Goal: Transaction & Acquisition: Purchase product/service

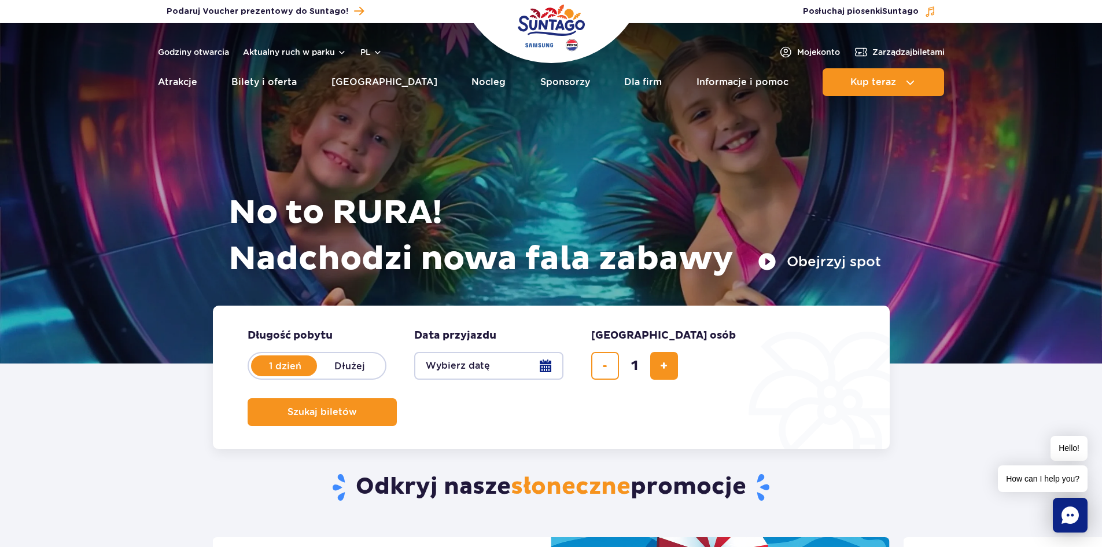
click at [688, 428] on div "Odkryj nasze słoneczne promocje" at bounding box center [551, 470] width 695 height 134
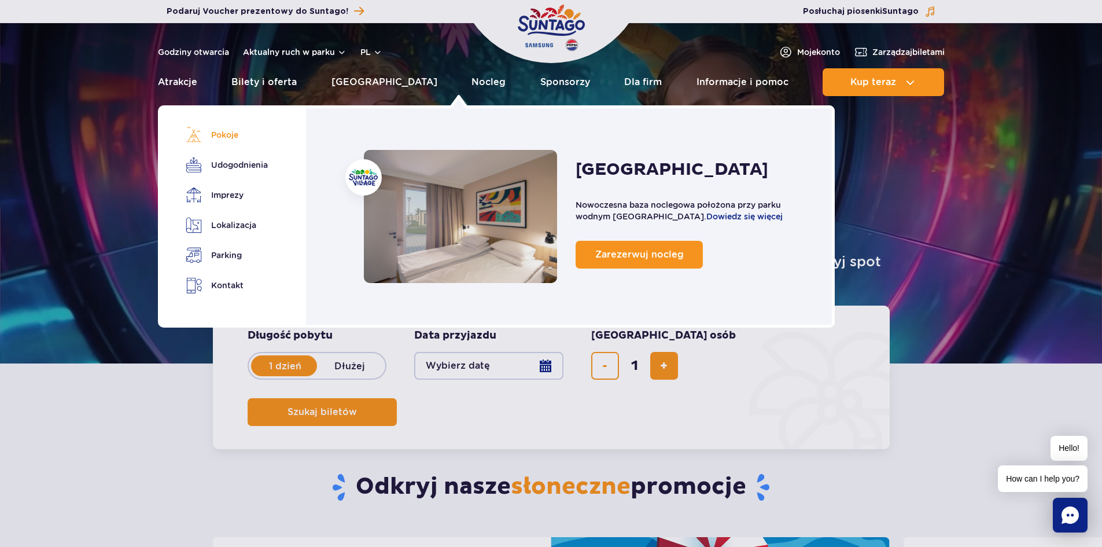
click at [215, 135] on link "Pokoje" at bounding box center [225, 135] width 78 height 16
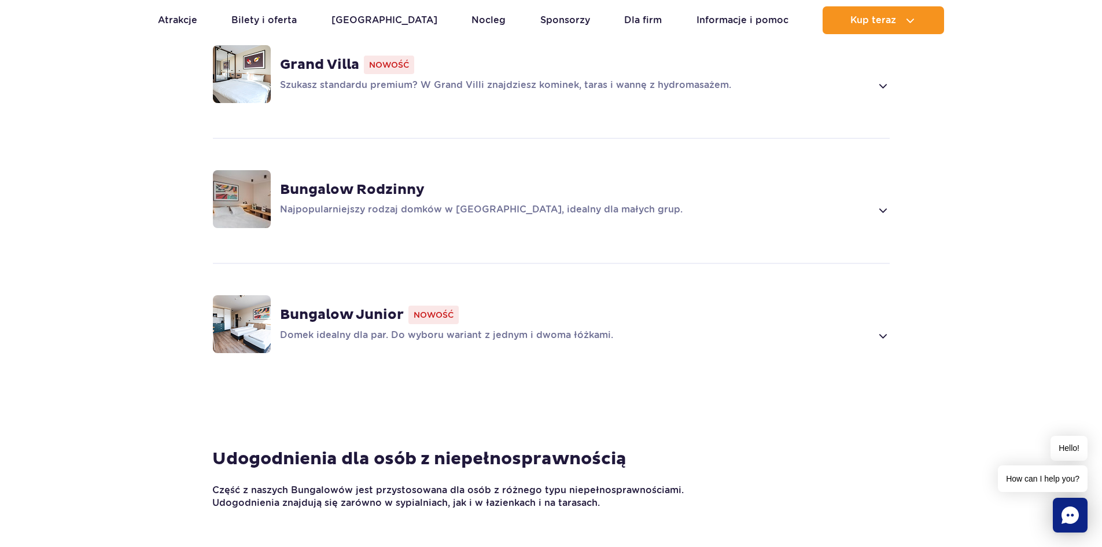
scroll to position [847, 0]
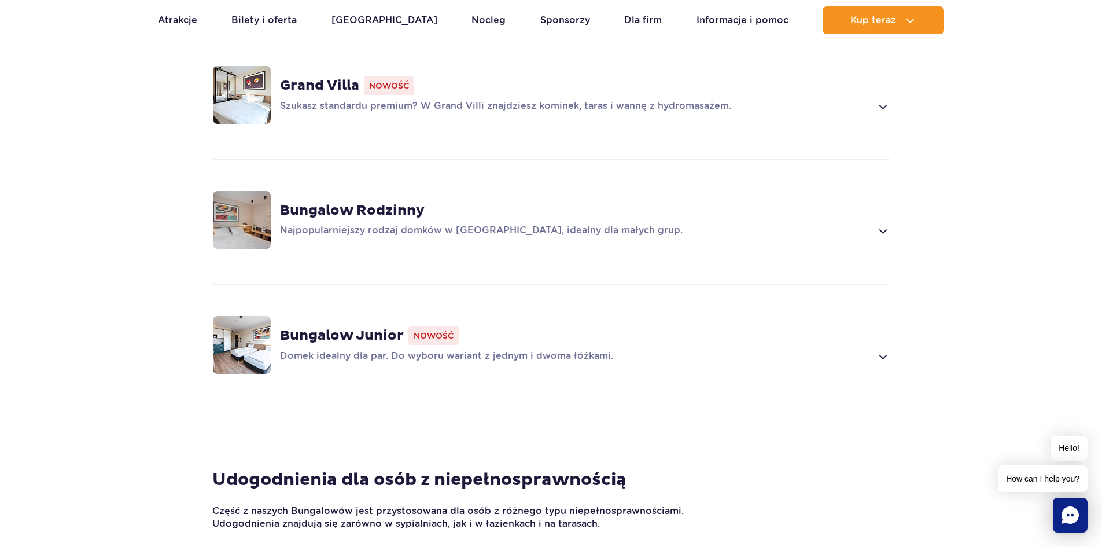
click at [893, 216] on div "Bungalow Rodzinny Najpopularniejszy rodzaj domków w Suntago Village, idealny dl…" at bounding box center [550, 219] width 741 height 123
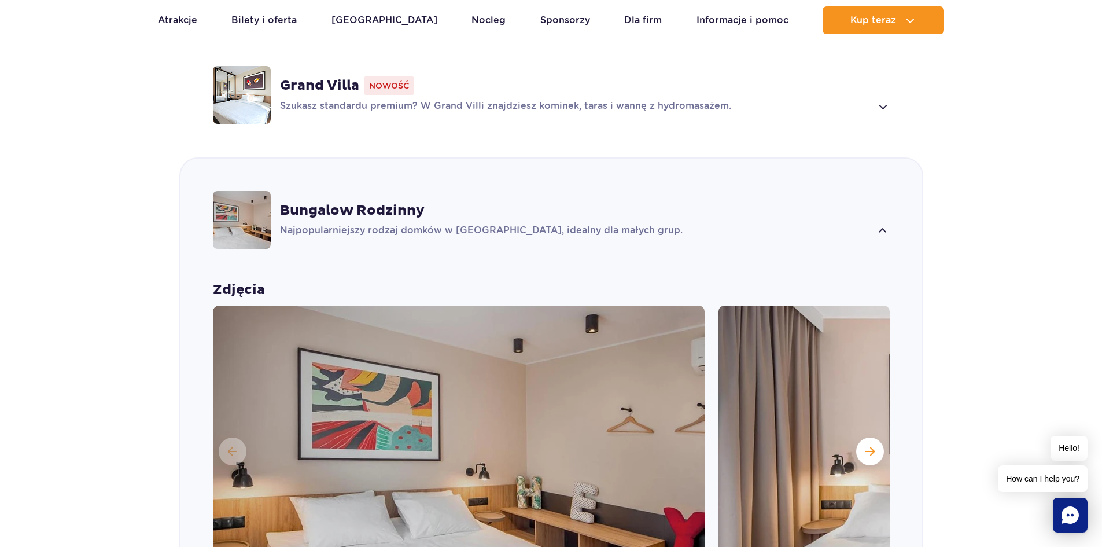
scroll to position [935, 0]
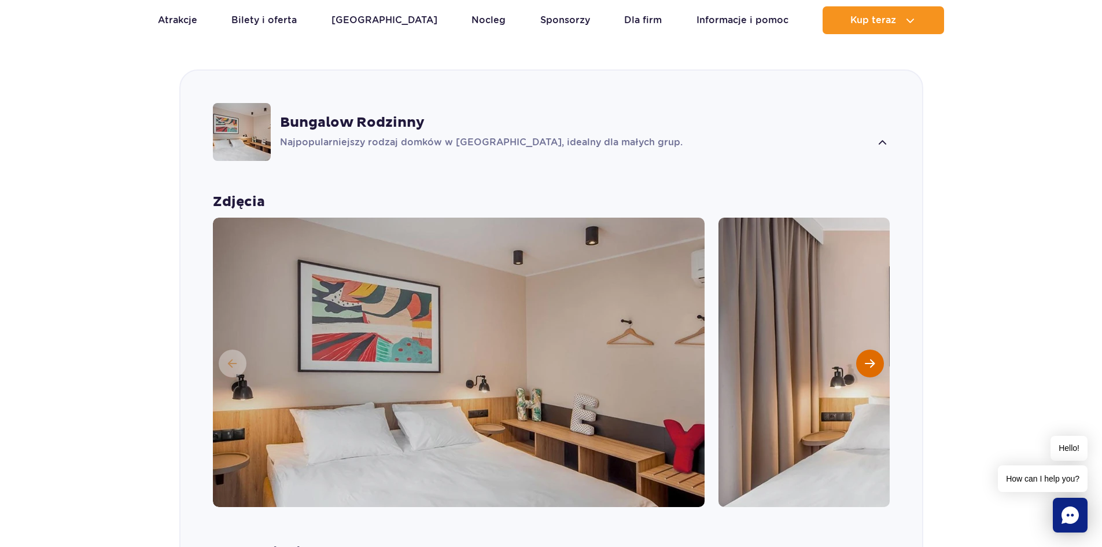
click at [877, 349] on button "Następny slajd" at bounding box center [870, 363] width 28 height 28
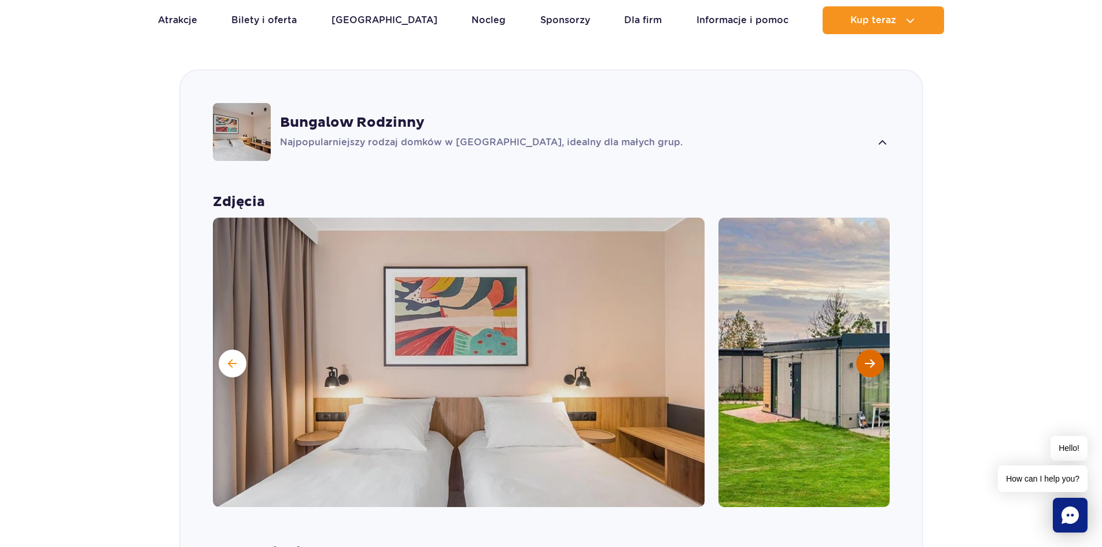
click at [877, 349] on button "Następny slajd" at bounding box center [870, 363] width 28 height 28
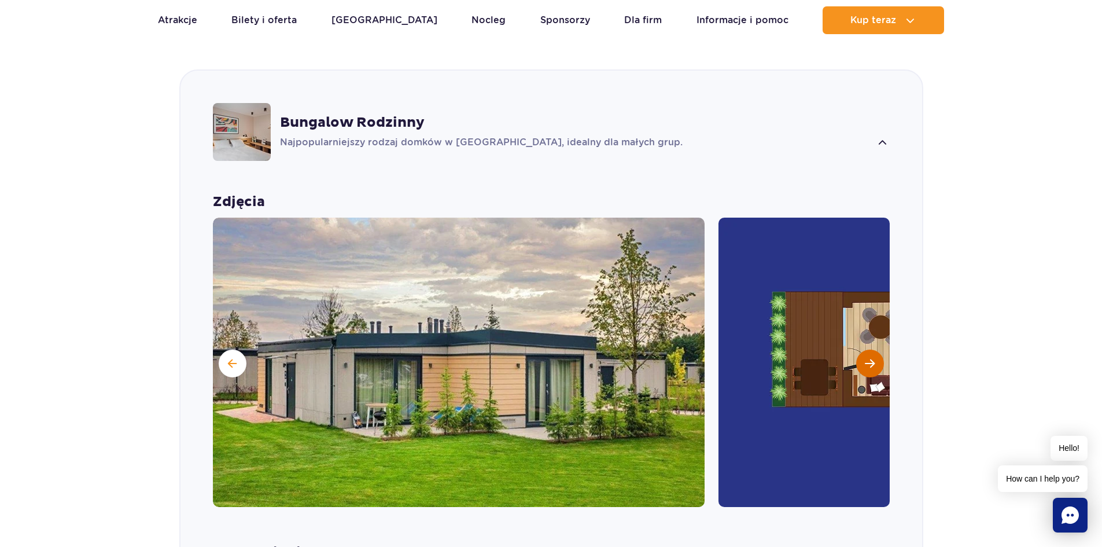
click at [877, 349] on button "Następny slajd" at bounding box center [870, 363] width 28 height 28
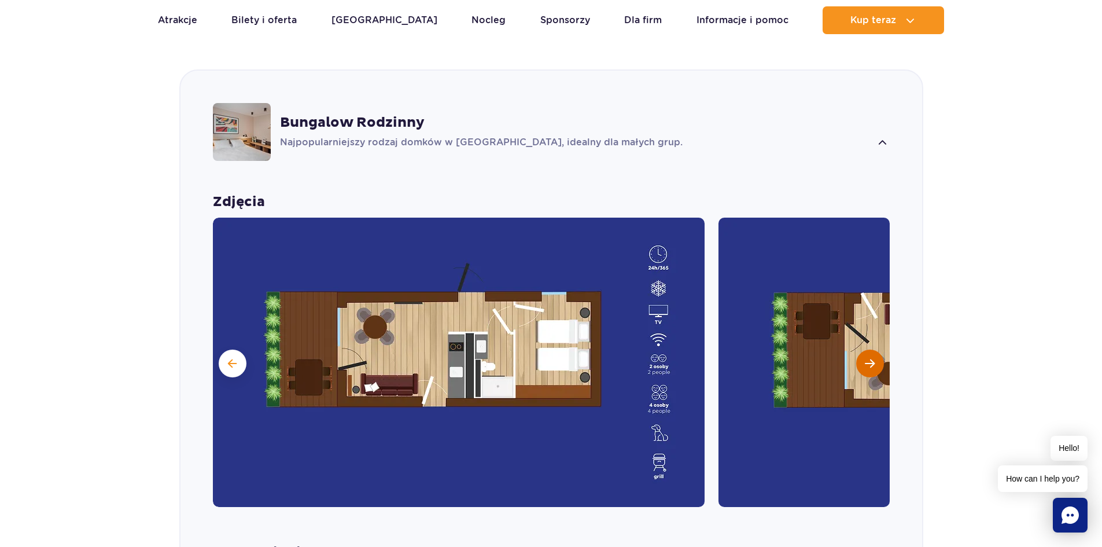
click at [877, 349] on button "Następny slajd" at bounding box center [870, 363] width 28 height 28
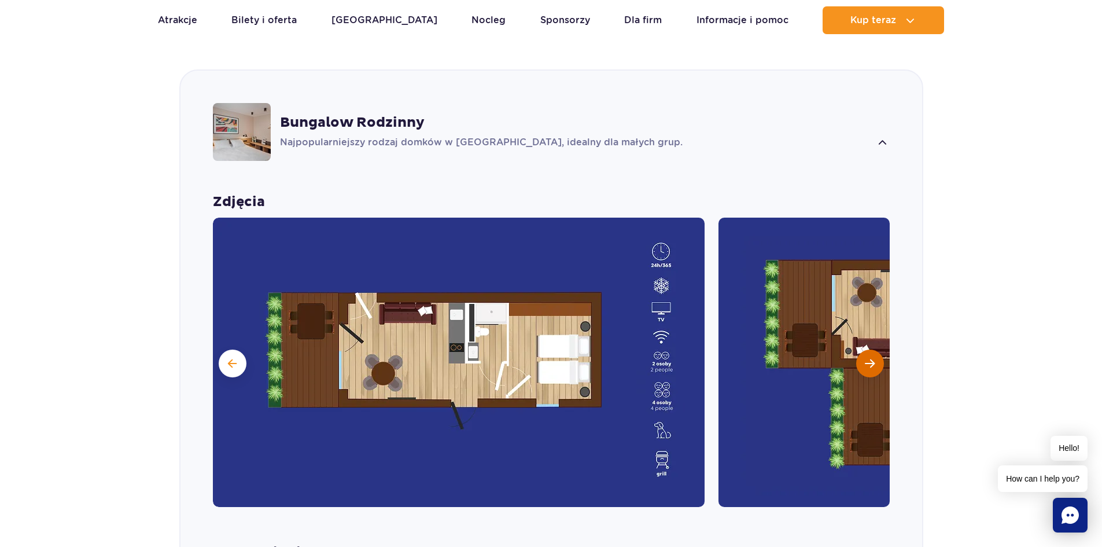
click at [877, 349] on button "Następny slajd" at bounding box center [870, 363] width 28 height 28
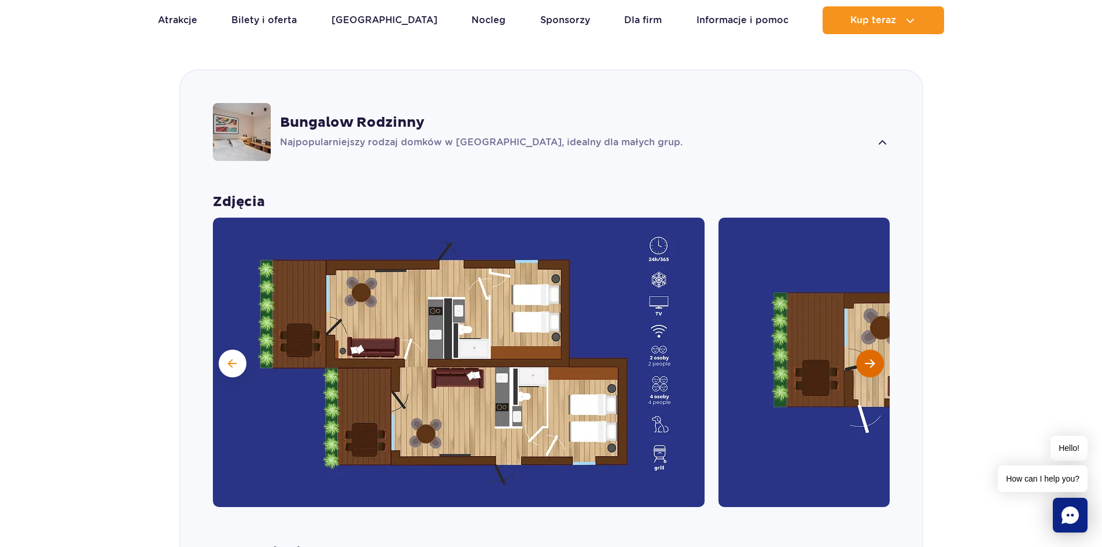
click at [877, 349] on button "Następny slajd" at bounding box center [870, 363] width 28 height 28
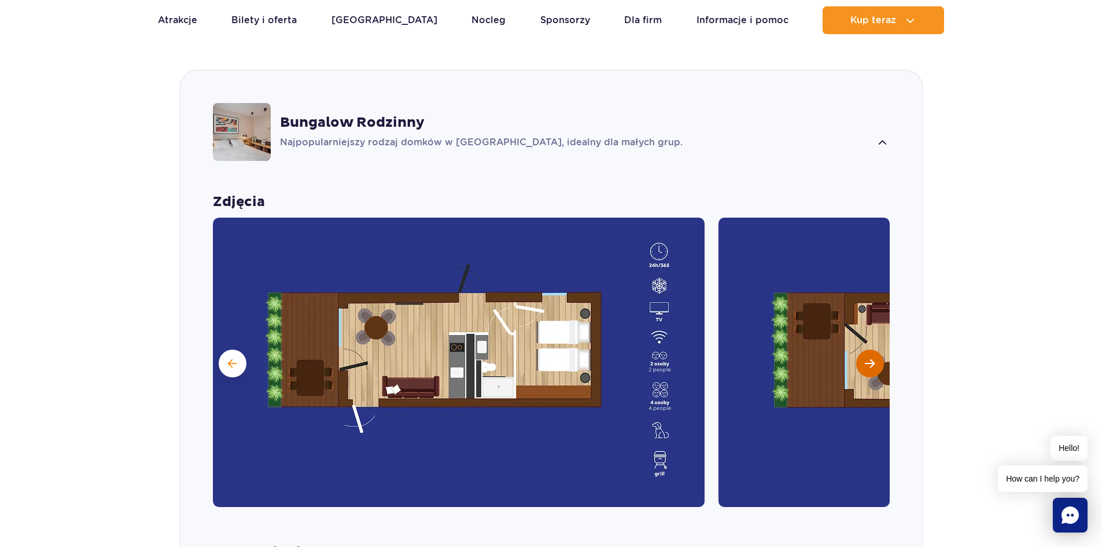
click at [877, 349] on button "Następny slajd" at bounding box center [870, 363] width 28 height 28
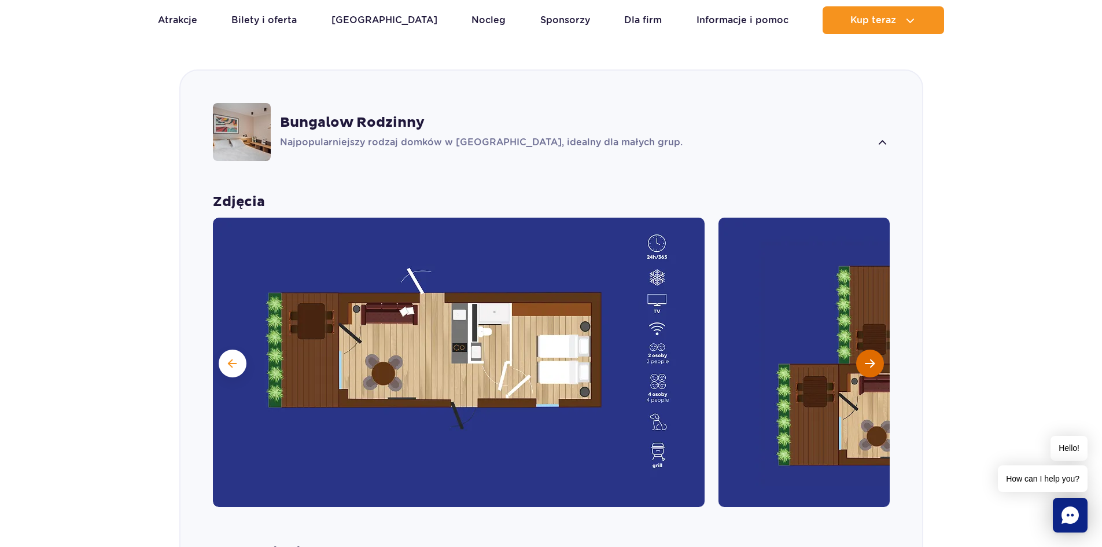
click at [877, 349] on button "Następny slajd" at bounding box center [870, 363] width 28 height 28
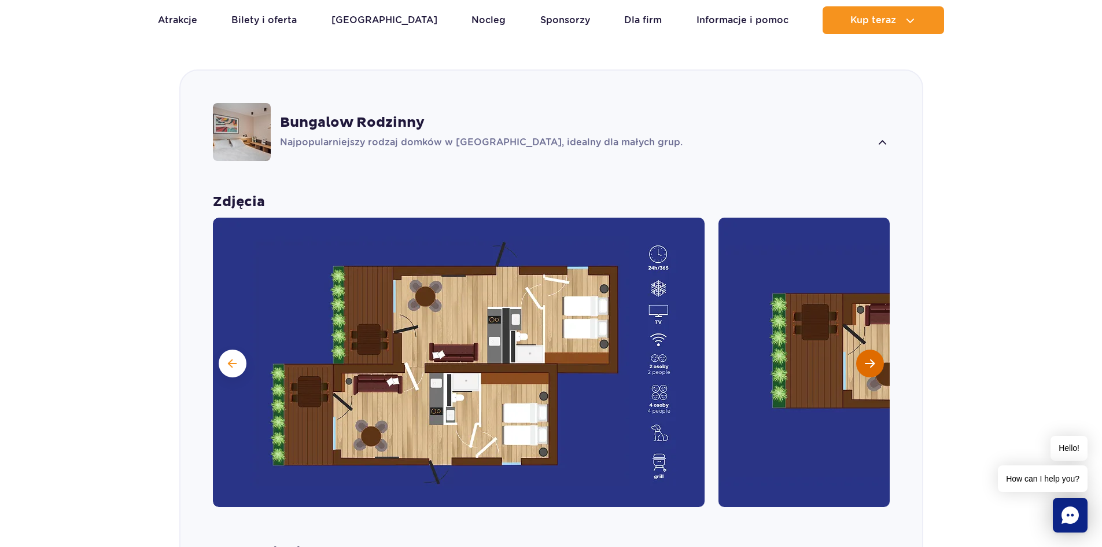
click at [877, 349] on button "Następny slajd" at bounding box center [870, 363] width 28 height 28
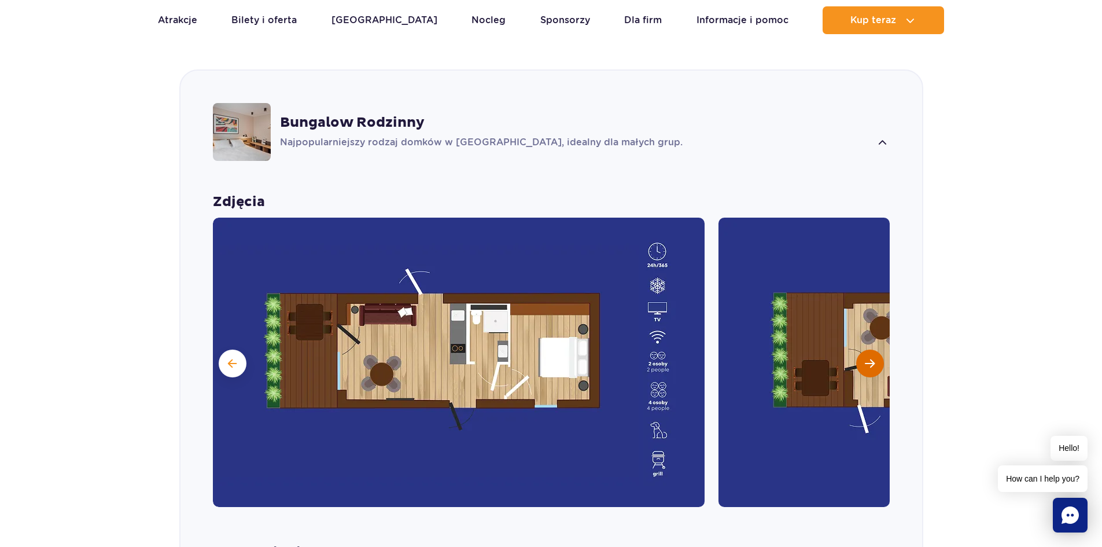
click at [877, 349] on button "Następny slajd" at bounding box center [870, 363] width 28 height 28
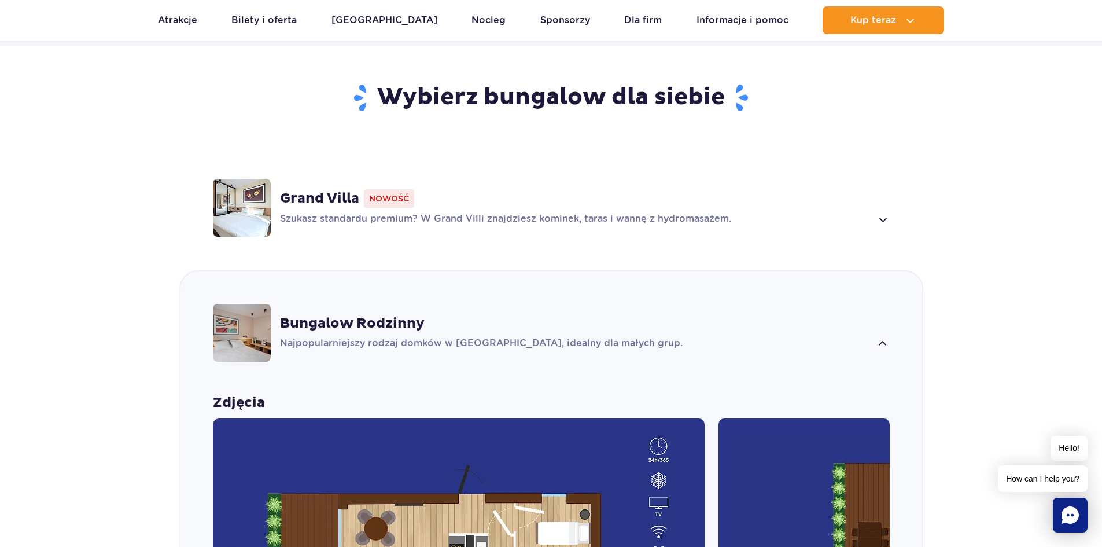
scroll to position [734, 0]
click at [441, 337] on p "Najpopularniejszy rodzaj domków w Suntago Village, idealny dla małych grup." at bounding box center [576, 344] width 592 height 14
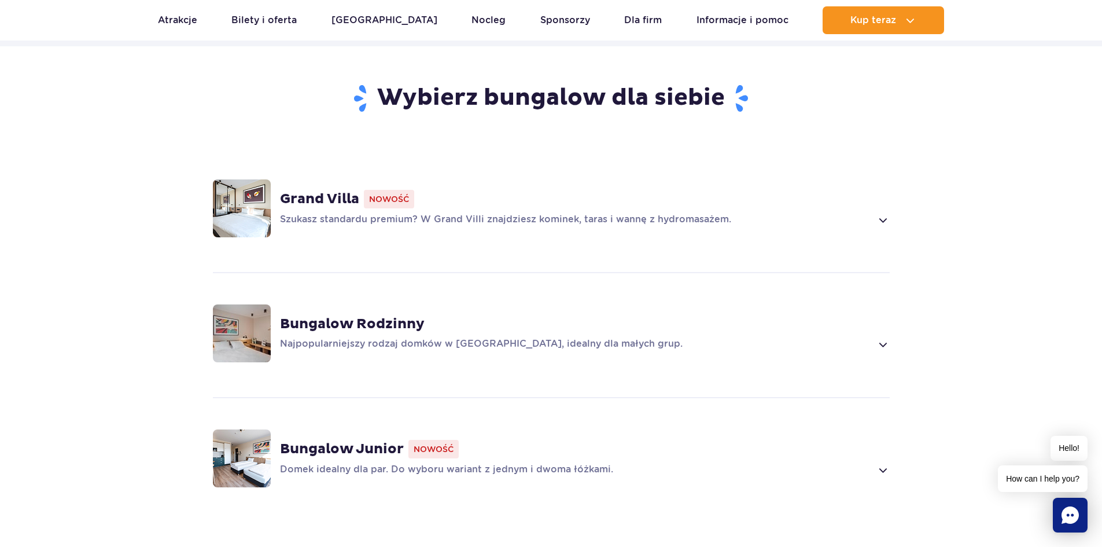
click at [441, 337] on p "Najpopularniejszy rodzaj domków w Suntago Village, idealny dla małych grup." at bounding box center [576, 344] width 592 height 14
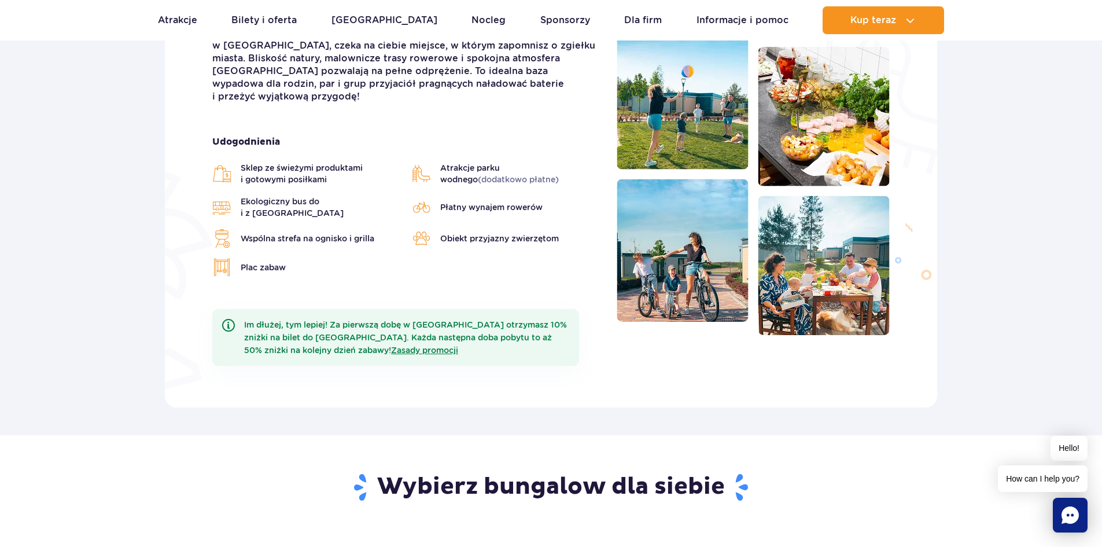
scroll to position [223, 0]
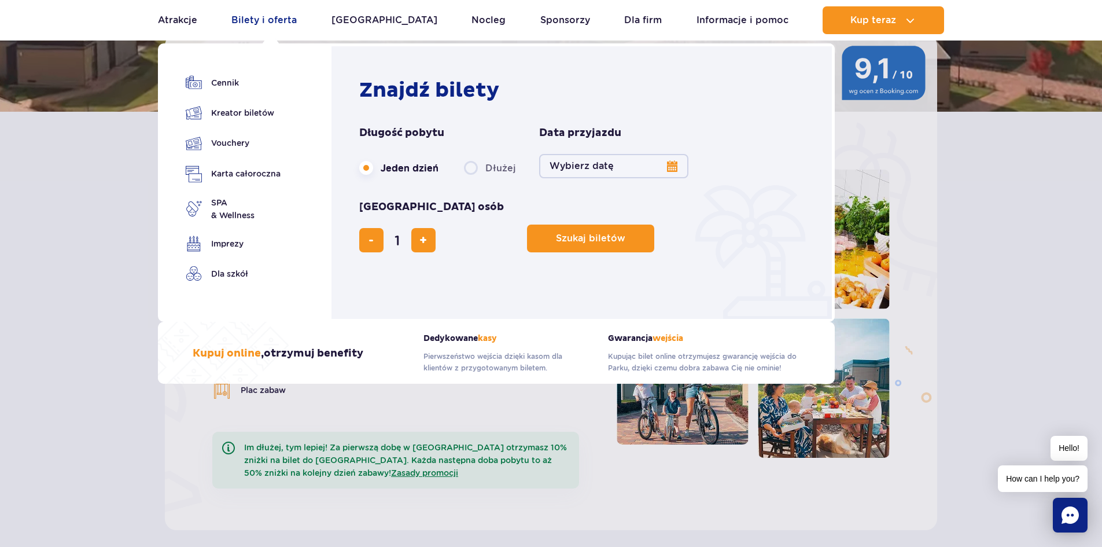
click at [261, 19] on link "Bilety i oferta" at bounding box center [263, 20] width 65 height 28
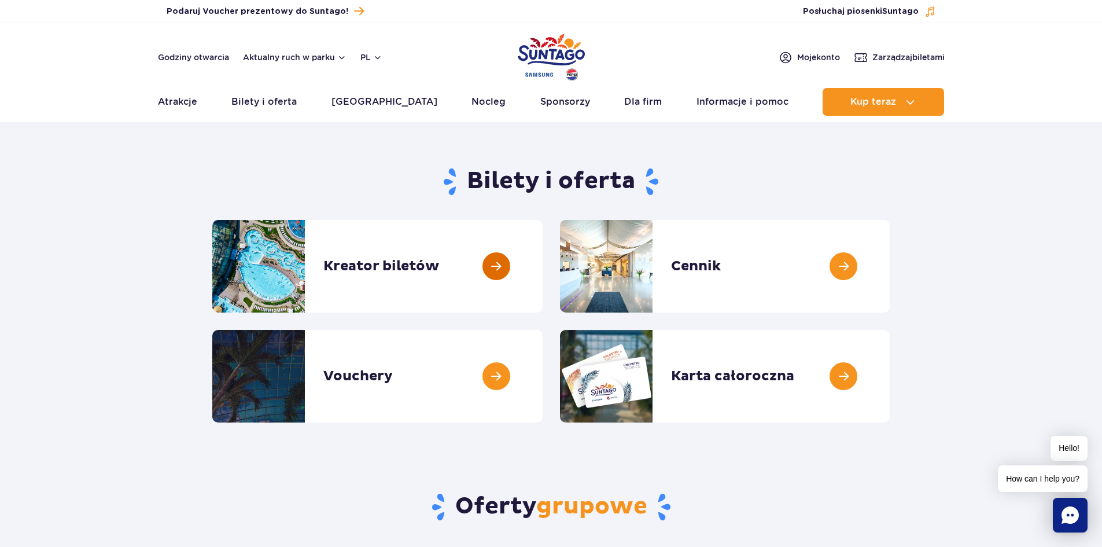
click at [542, 271] on link at bounding box center [542, 266] width 0 height 93
click at [396, 217] on div "Bilety i oferta" at bounding box center [551, 188] width 695 height 62
click at [542, 249] on link at bounding box center [542, 266] width 0 height 93
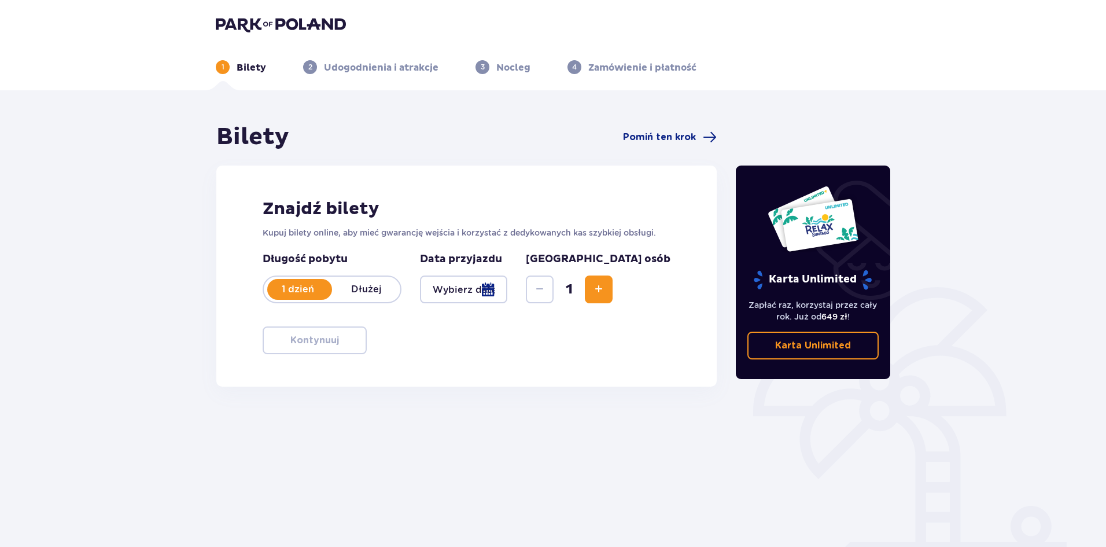
click at [507, 292] on div at bounding box center [463, 289] width 87 height 28
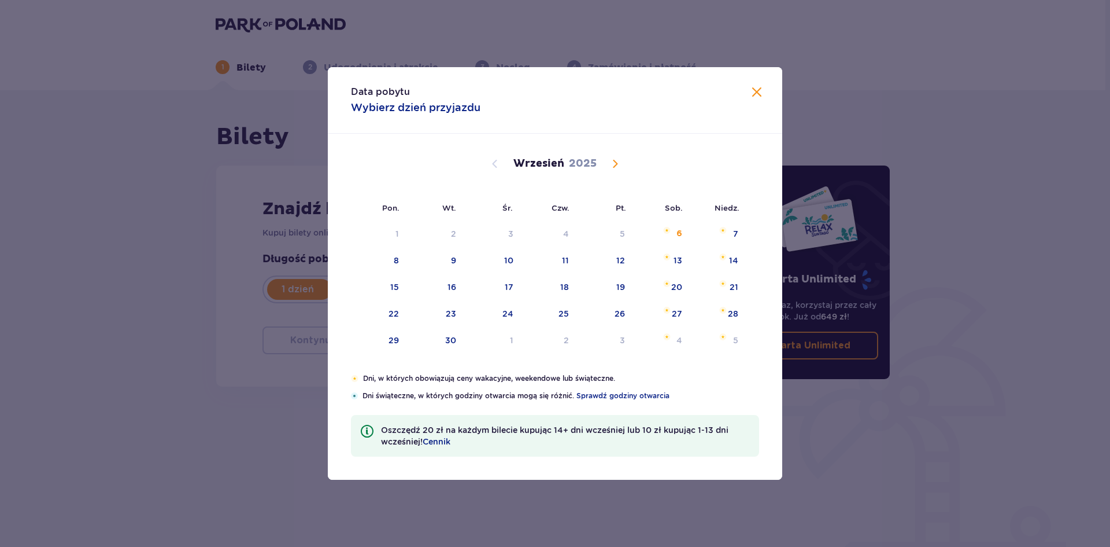
click at [612, 161] on span "Calendar" at bounding box center [615, 164] width 14 height 14
click at [660, 344] on div "1" at bounding box center [663, 340] width 56 height 25
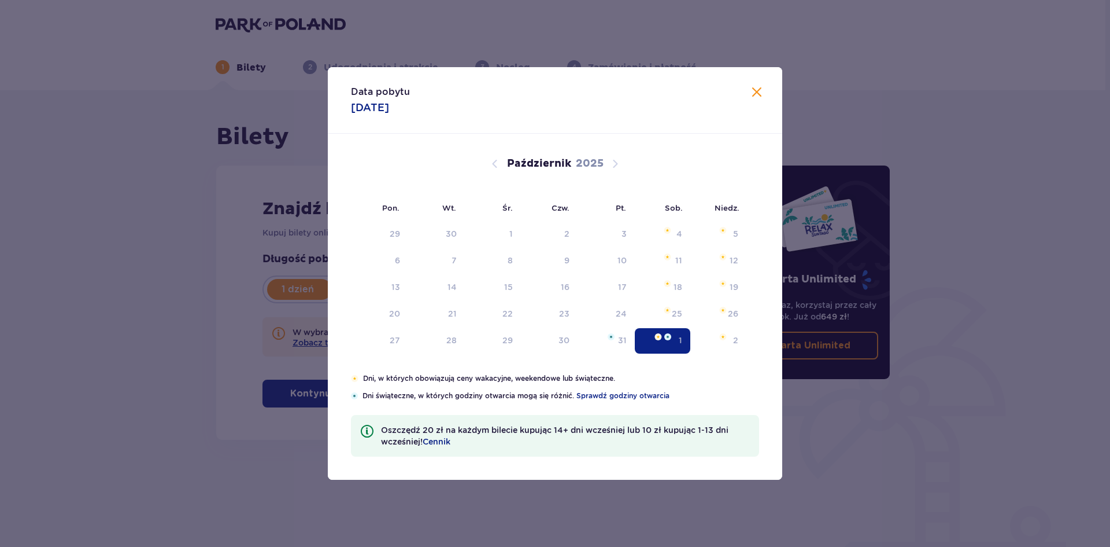
type input "[DATE]"
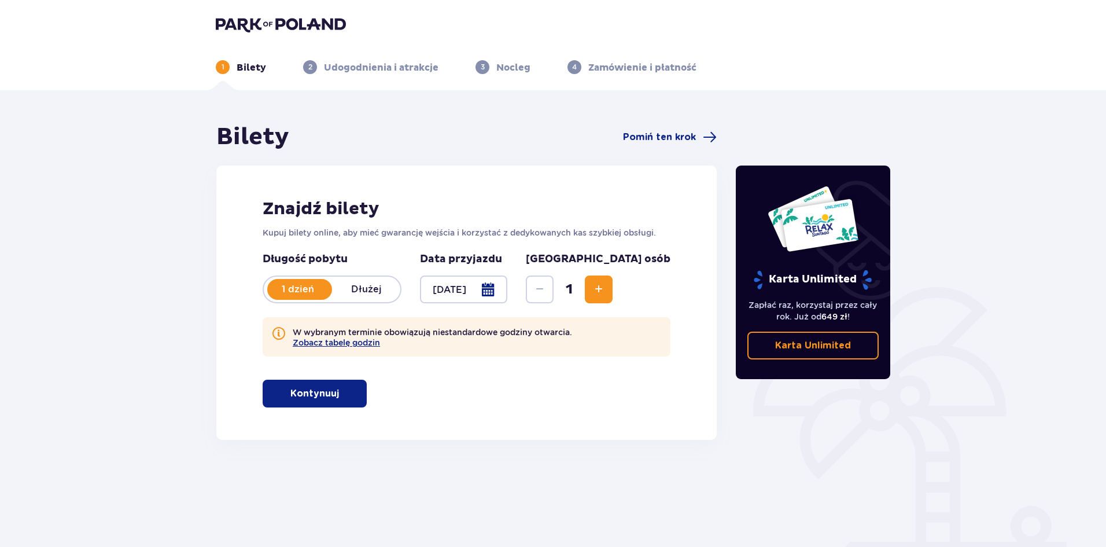
click at [605, 292] on span "Increase" at bounding box center [599, 289] width 14 height 14
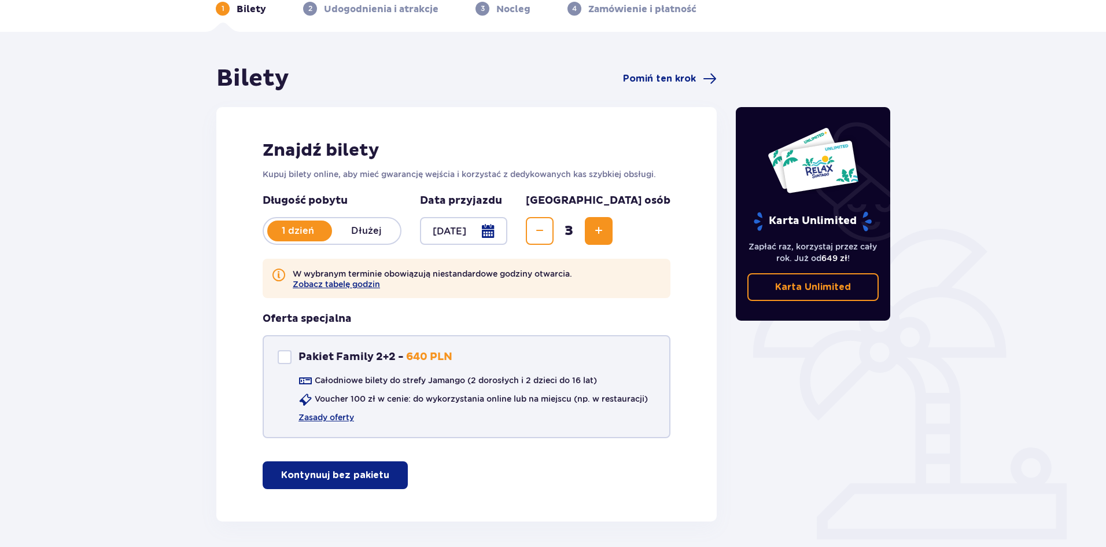
scroll to position [59, 0]
click at [287, 349] on div at bounding box center [285, 356] width 14 height 14
checkbox input "true"
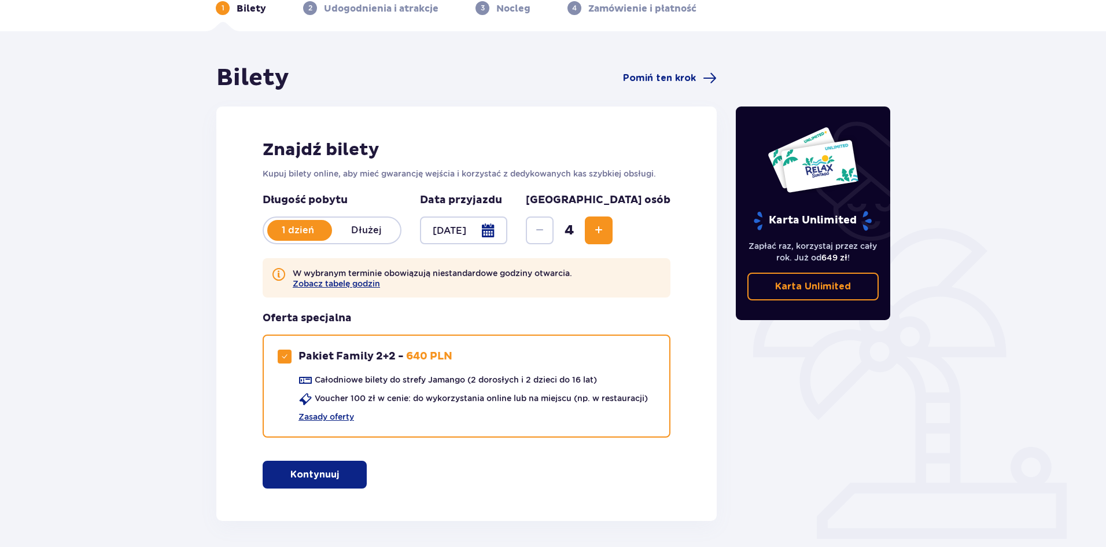
click at [291, 471] on p "Kontynuuj" at bounding box center [314, 474] width 49 height 13
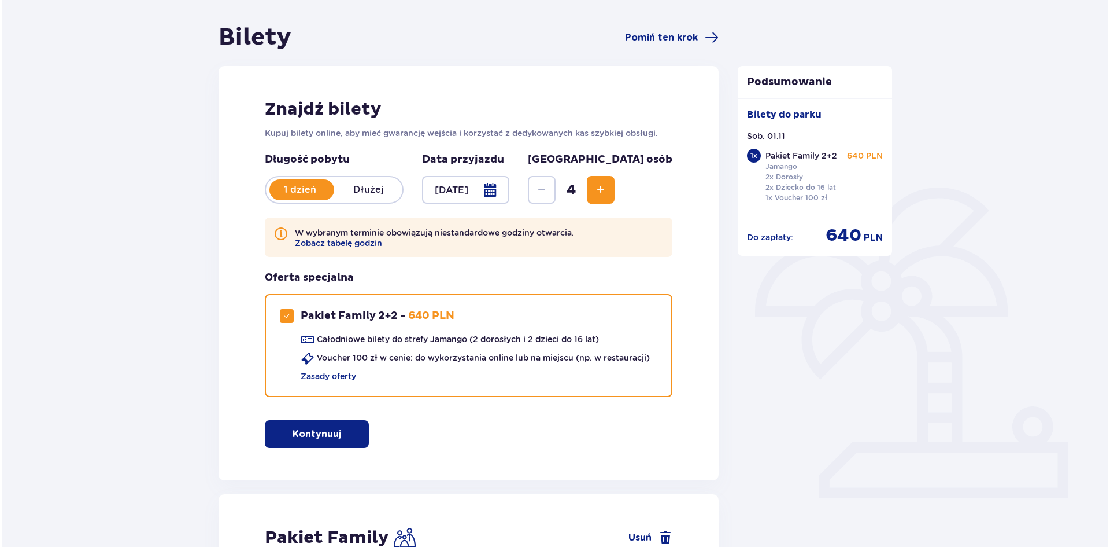
scroll to position [100, 0]
click at [337, 242] on button "Zobacz tabelę godzin" at bounding box center [336, 242] width 87 height 9
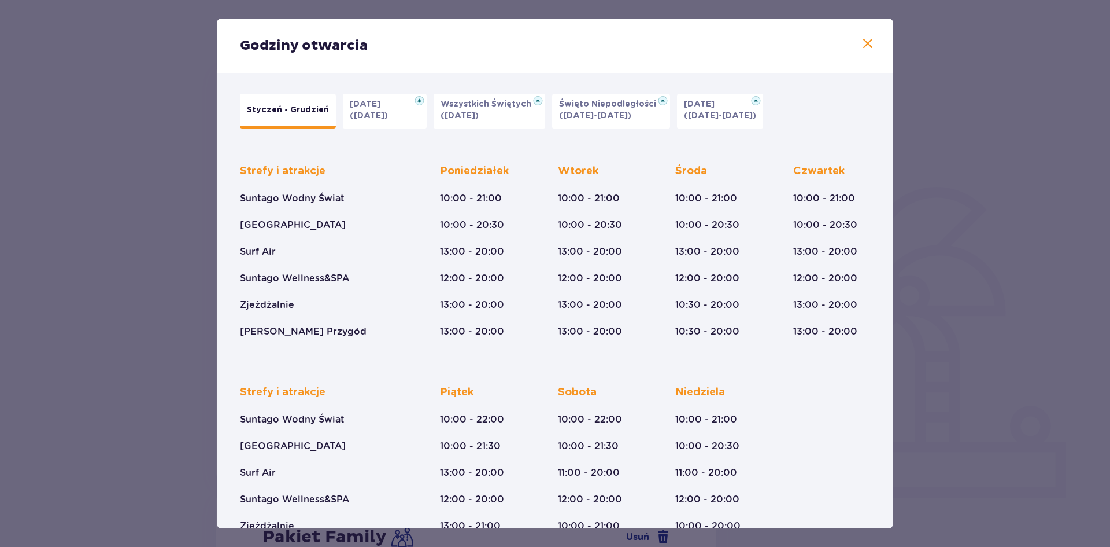
click at [371, 116] on p "(31.10.25)" at bounding box center [369, 116] width 38 height 12
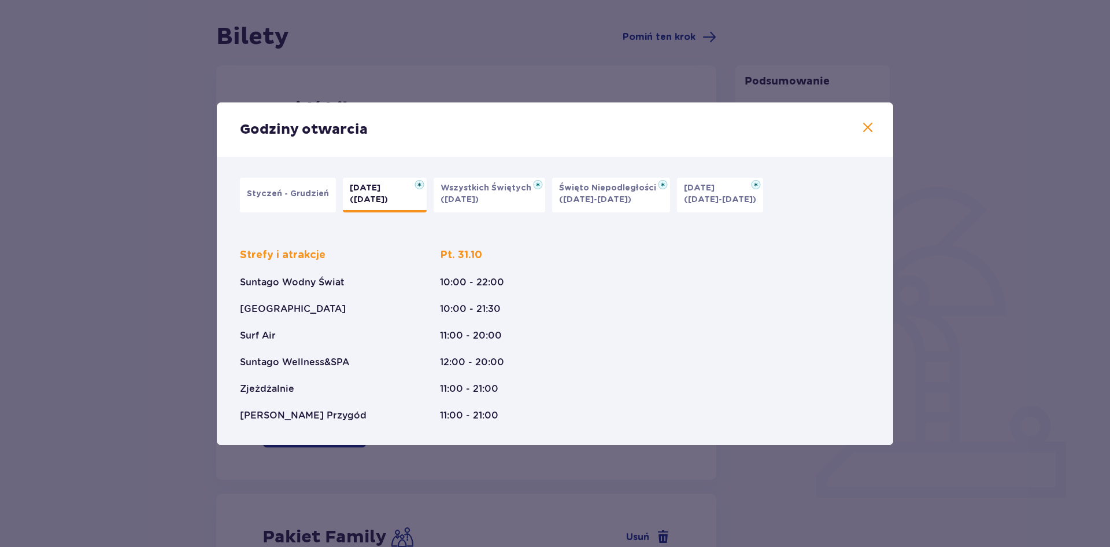
click at [260, 190] on p "Styczeń - Grudzień" at bounding box center [288, 194] width 82 height 12
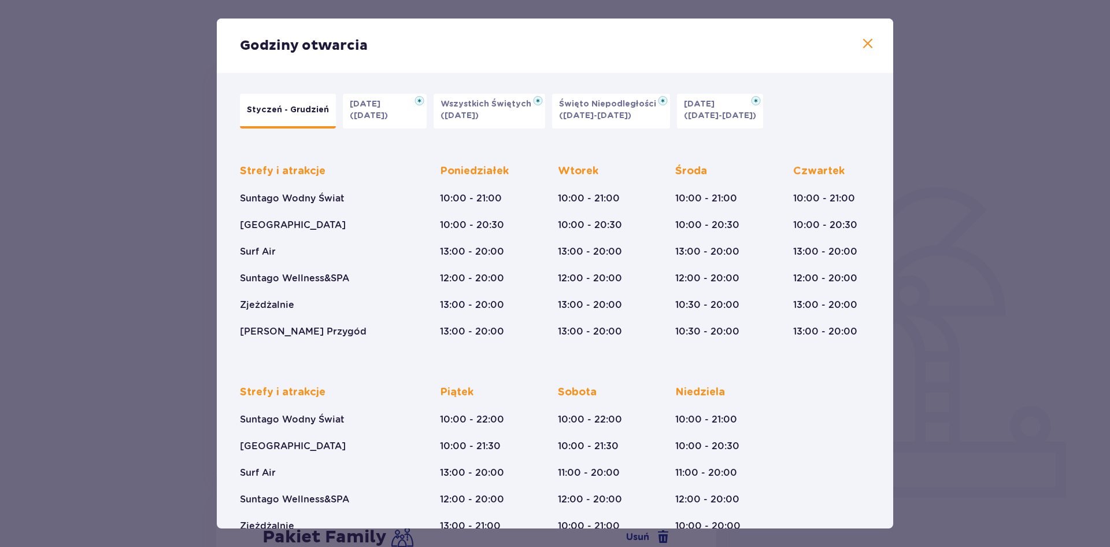
click at [862, 40] on span at bounding box center [868, 44] width 14 height 14
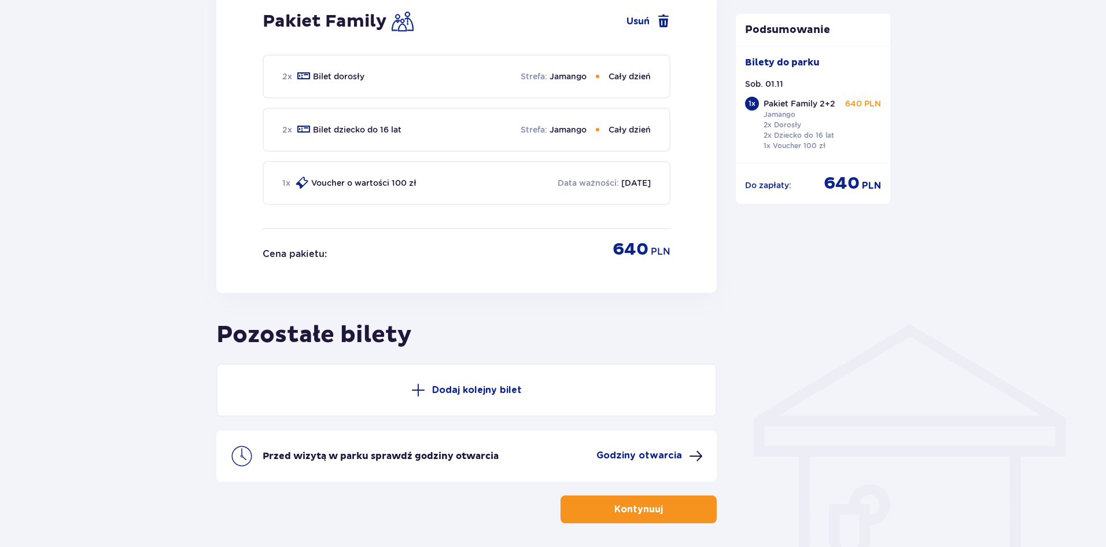
scroll to position [661, 0]
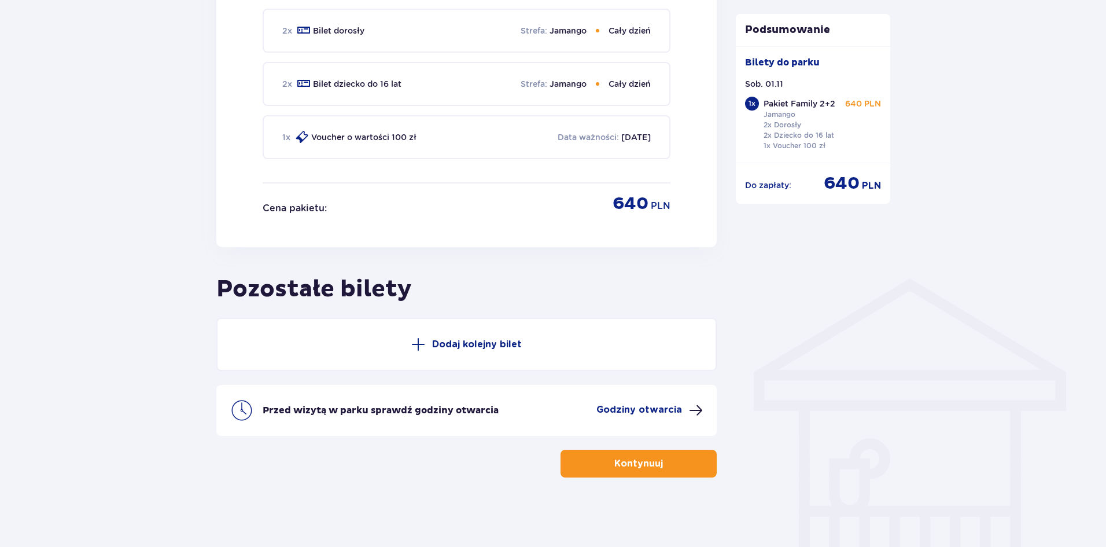
click at [386, 340] on button "Dodaj kolejny bilet" at bounding box center [466, 343] width 500 height 53
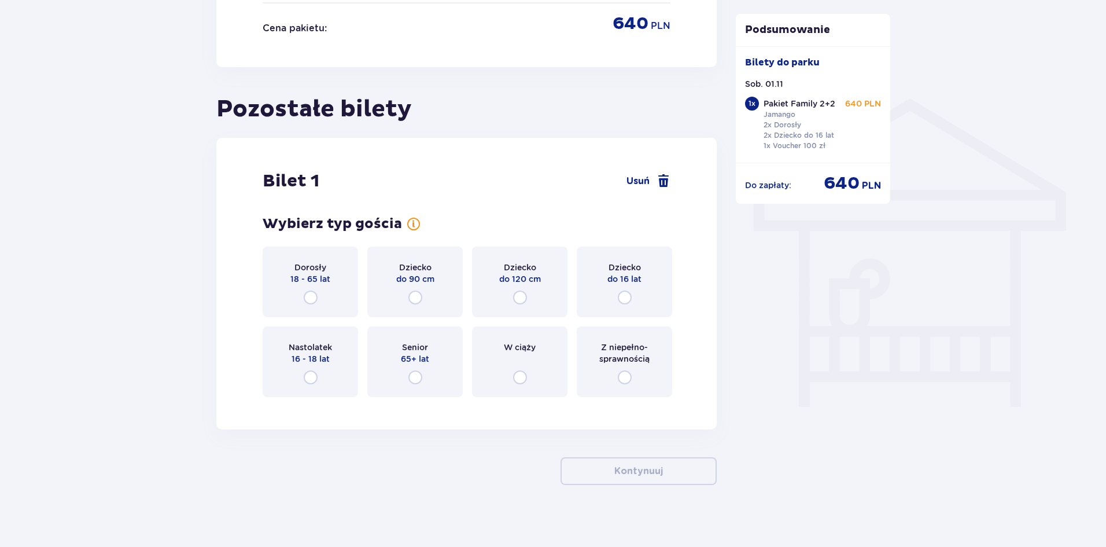
scroll to position [848, 0]
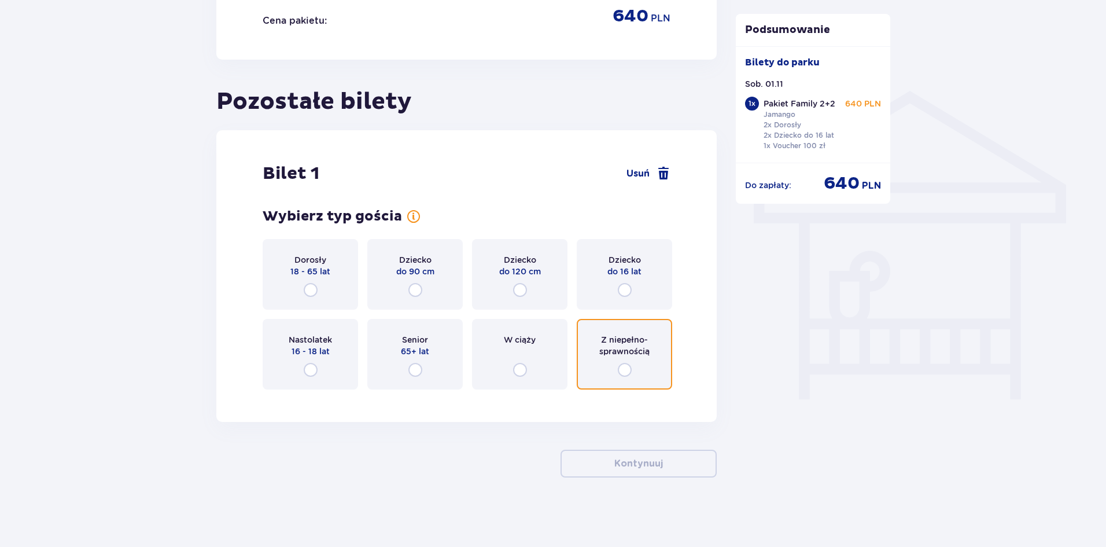
click at [623, 376] on input "radio" at bounding box center [625, 370] width 14 height 14
radio input "true"
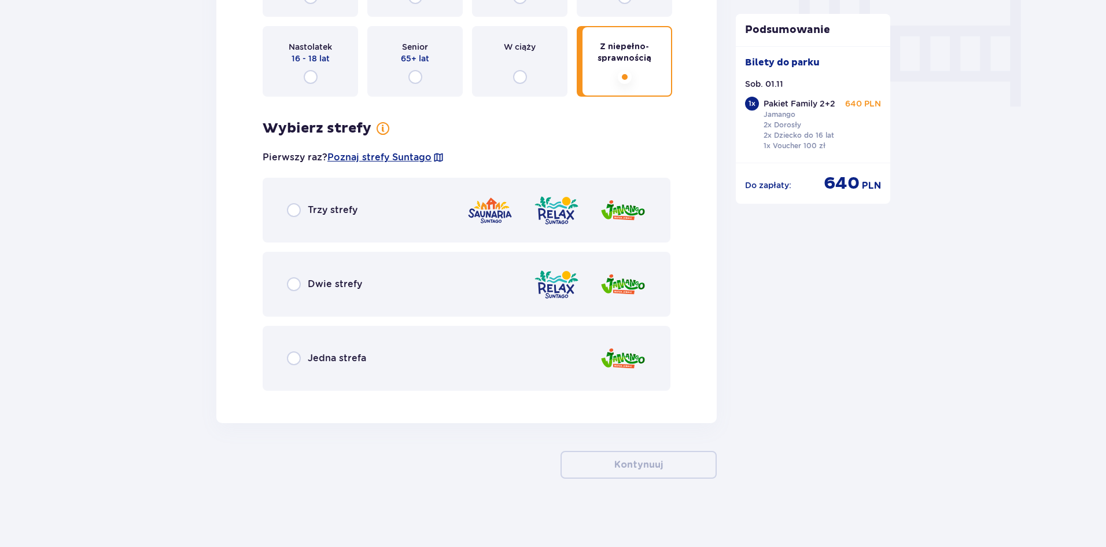
scroll to position [1142, 0]
click at [389, 203] on div "Trzy strefy" at bounding box center [467, 208] width 408 height 65
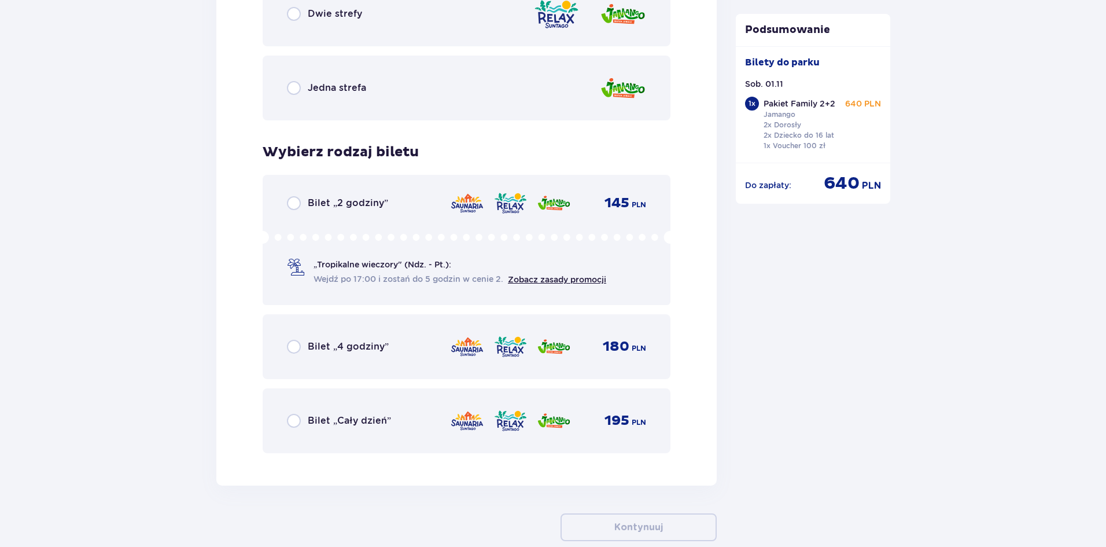
scroll to position [1412, 0]
click at [408, 429] on div "Bilet „Cały dzień” 195 PLN" at bounding box center [466, 420] width 359 height 24
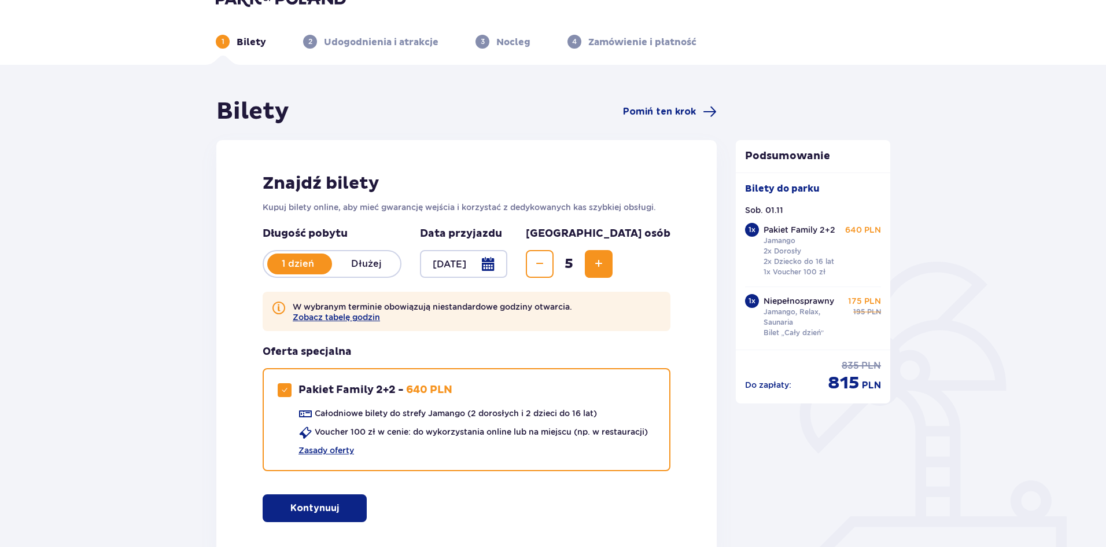
scroll to position [0, 0]
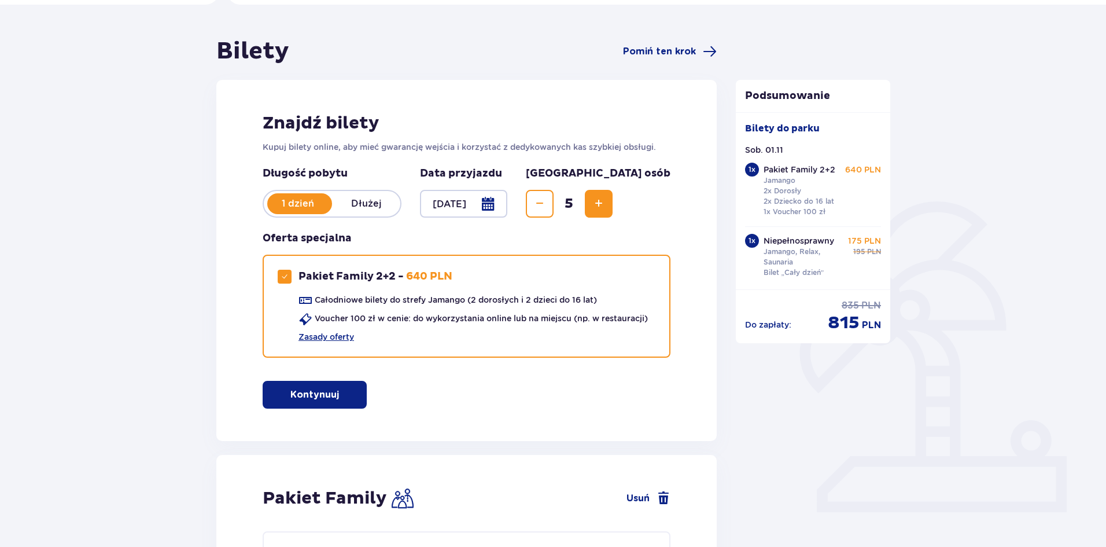
scroll to position [87, 0]
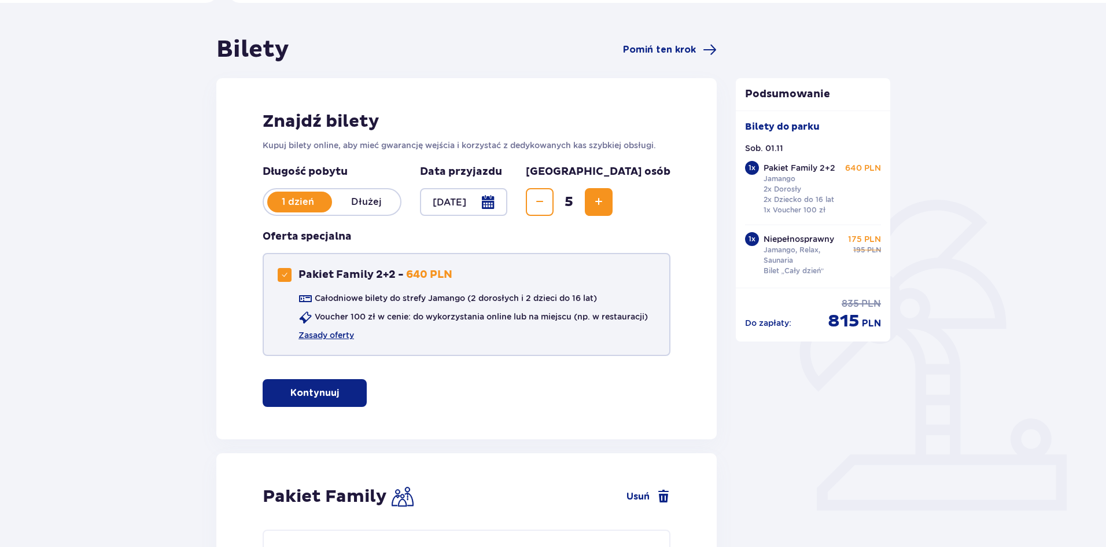
click at [376, 265] on div "Pakiet Family 2+2 - 640 PLN Całodniowe bilety do strefy Jamango (2 dorosłych i …" at bounding box center [467, 304] width 408 height 103
click at [314, 286] on div "Pakiet Family 2+2 - 640 PLN Całodniowe bilety do strefy Jamango (2 dorosłych i …" at bounding box center [467, 304] width 408 height 103
click at [298, 268] on p "Pakiet Family 2+2 -" at bounding box center [350, 275] width 105 height 14
checkbox input "false"
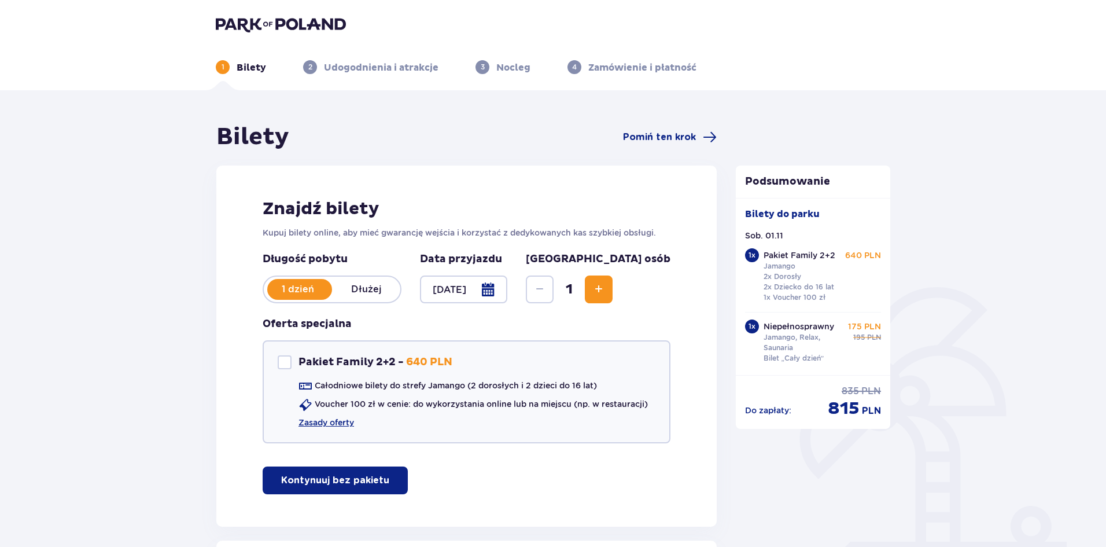
click at [612, 294] on button "Increase" at bounding box center [599, 289] width 28 height 28
click at [612, 290] on button "Increase" at bounding box center [599, 289] width 28 height 28
click at [605, 282] on span "Increase" at bounding box center [599, 289] width 14 height 14
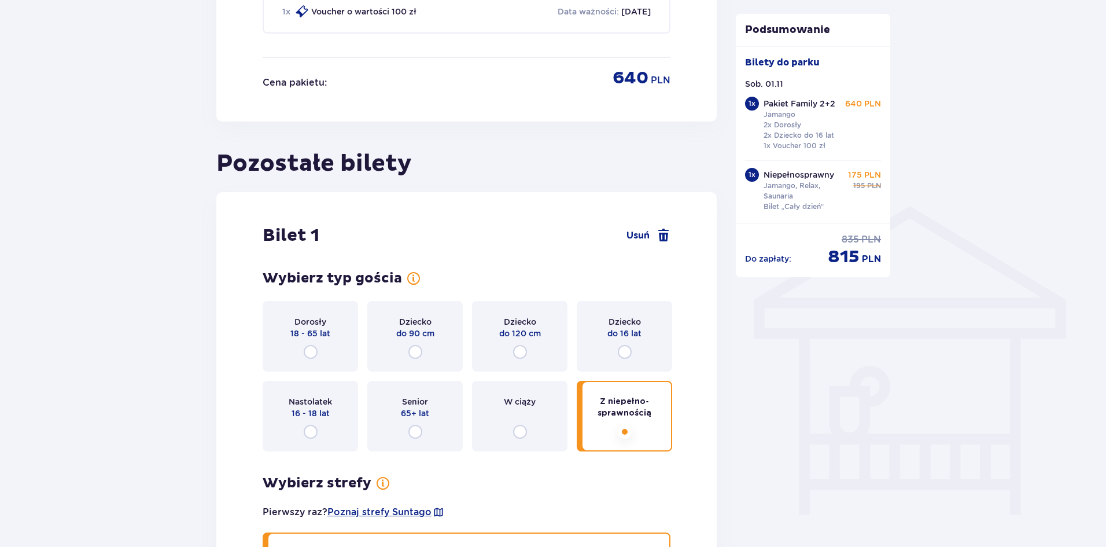
scroll to position [736, 0]
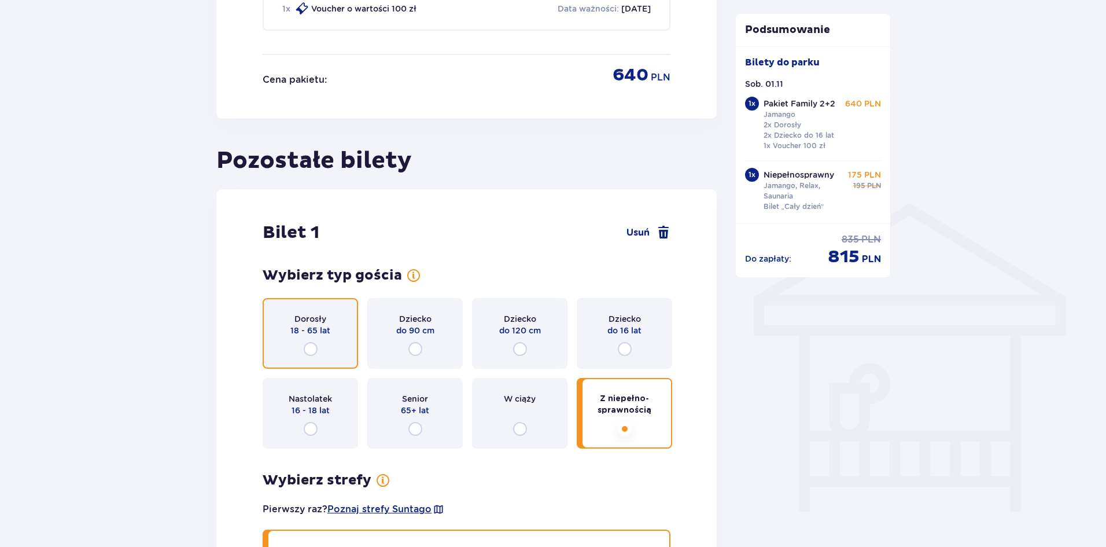
click at [315, 352] on input "radio" at bounding box center [311, 349] width 14 height 14
radio input "true"
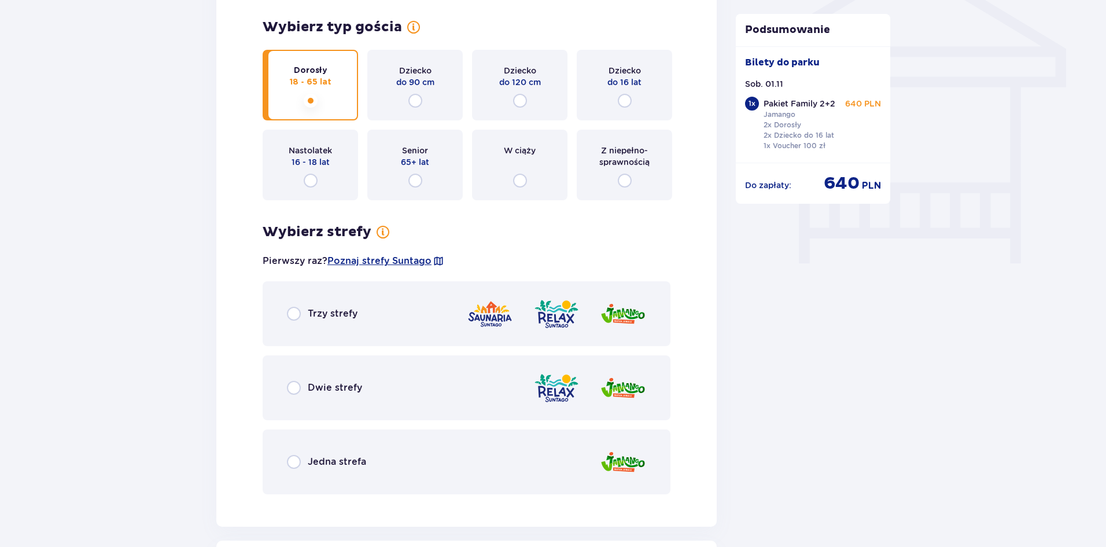
scroll to position [973, 0]
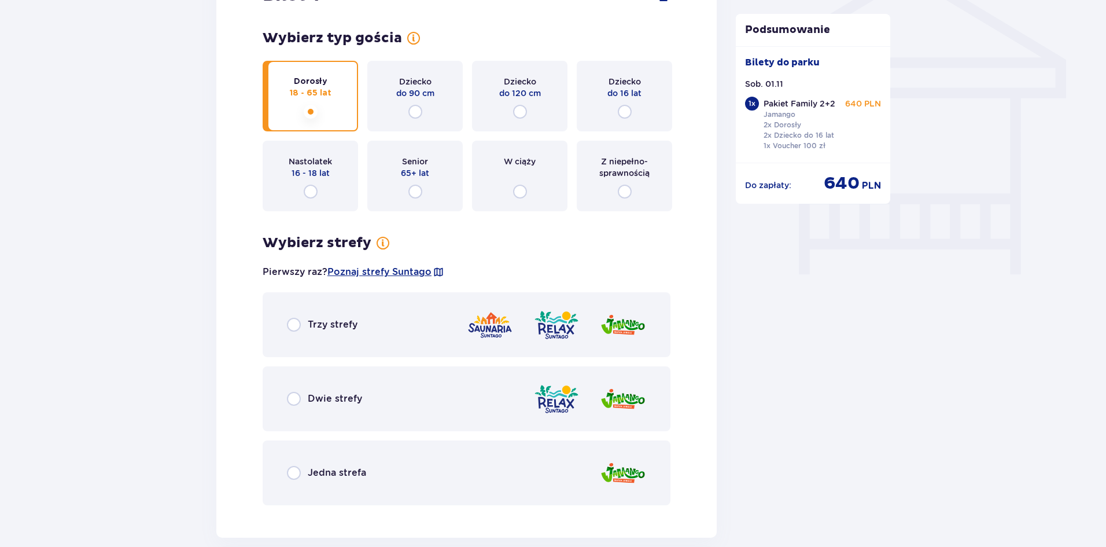
click at [284, 316] on div "Trzy strefy" at bounding box center [467, 324] width 408 height 65
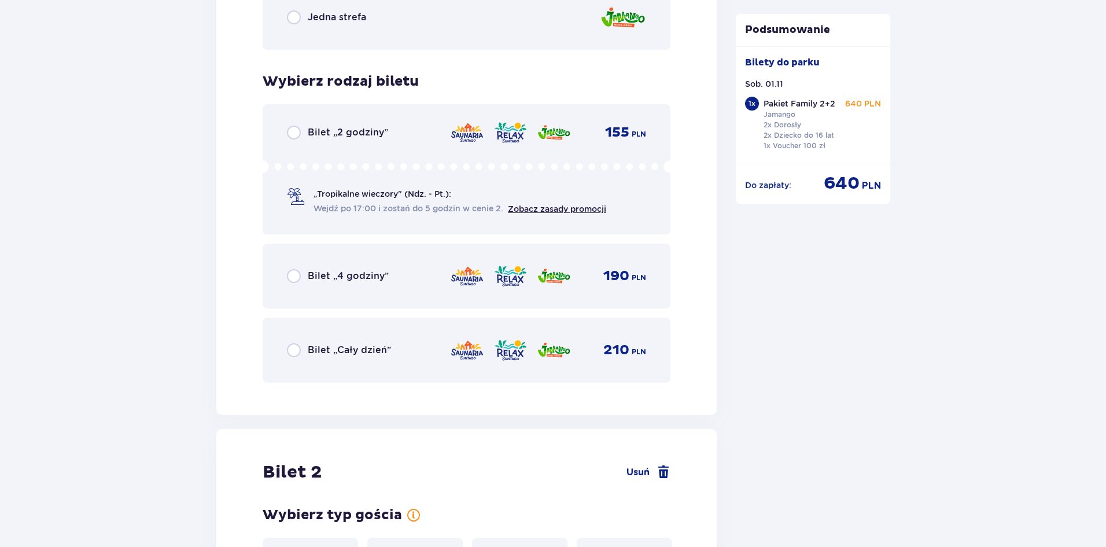
scroll to position [1426, 0]
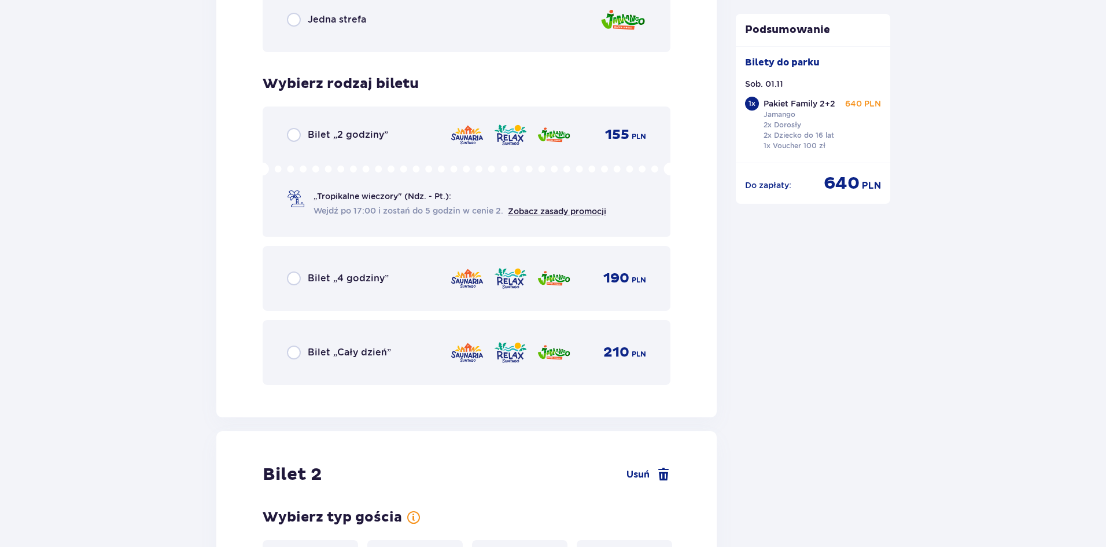
click at [304, 354] on div "Bilet „Cały dzień”" at bounding box center [339, 352] width 104 height 14
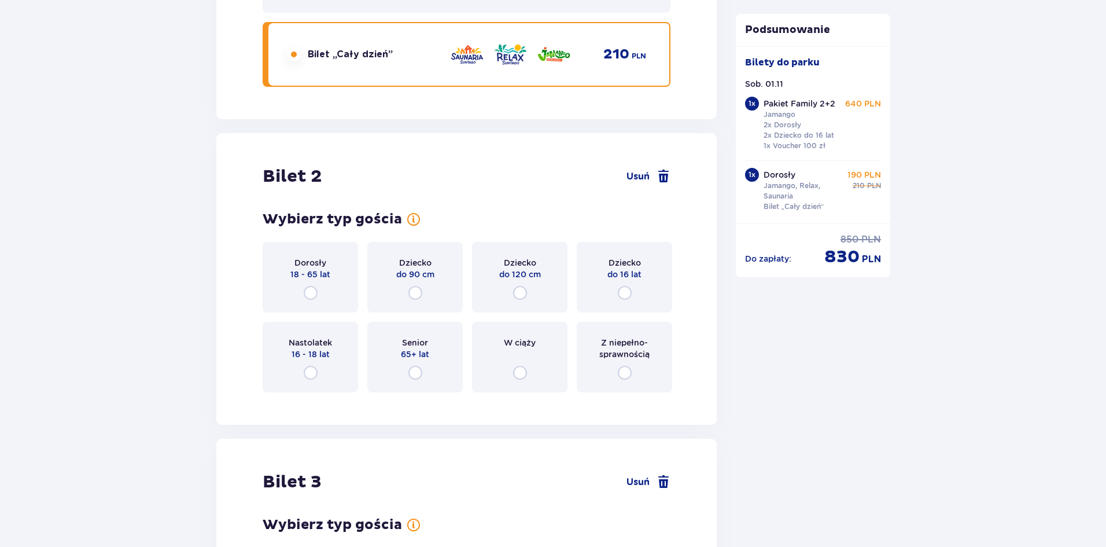
scroll to position [1843, 0]
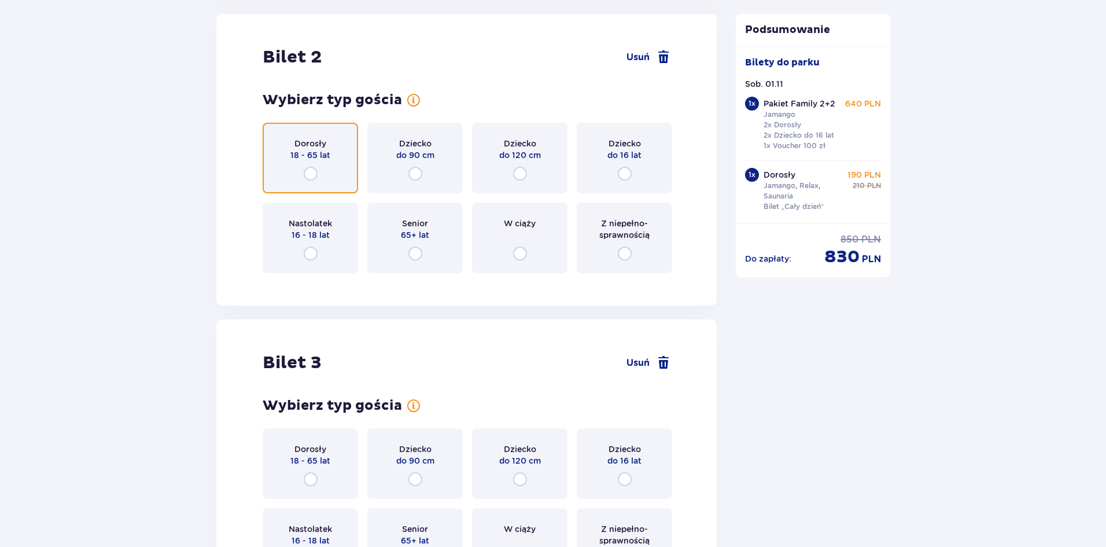
click at [307, 169] on input "radio" at bounding box center [311, 174] width 14 height 14
radio input "true"
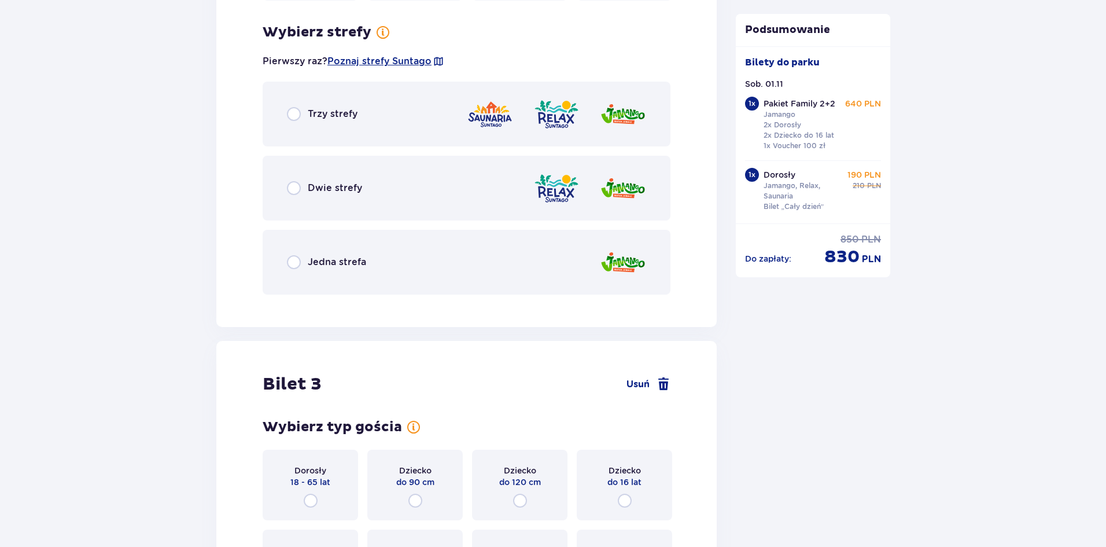
scroll to position [2125, 0]
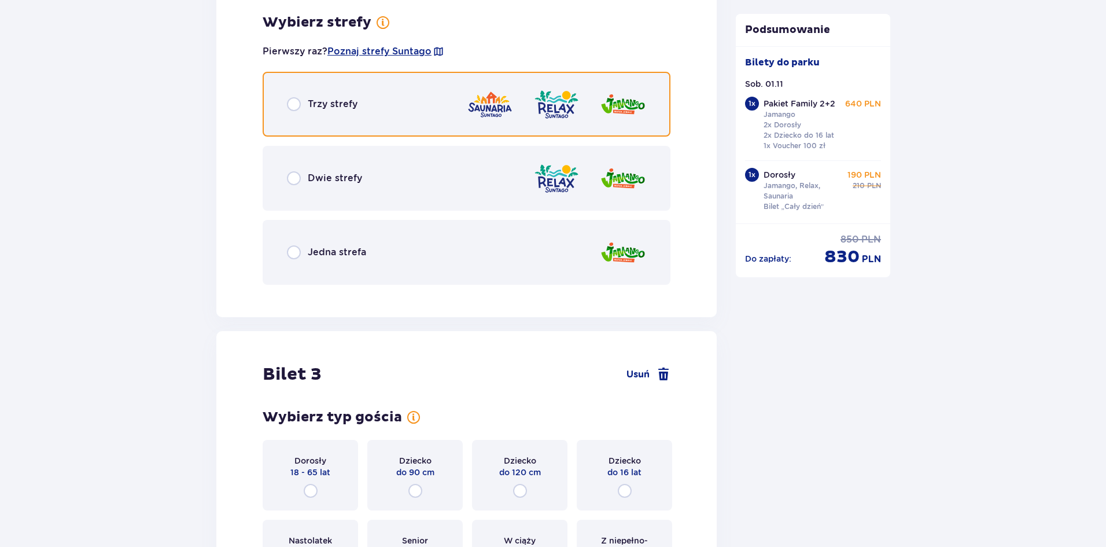
click at [293, 103] on input "radio" at bounding box center [294, 104] width 14 height 14
radio input "true"
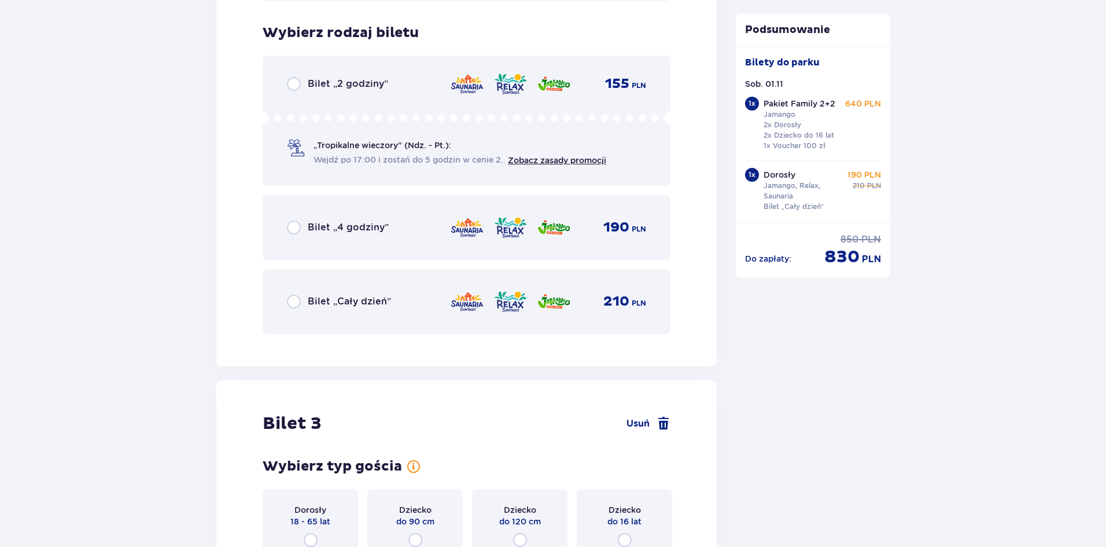
scroll to position [2419, 0]
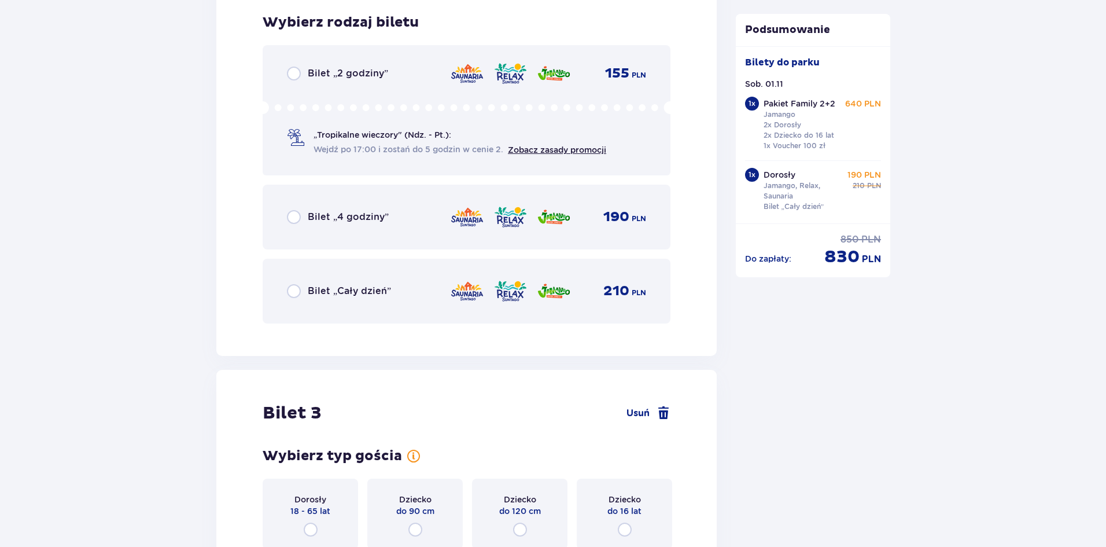
click at [316, 302] on div "Bilet „Cały dzień” 210 PLN" at bounding box center [466, 291] width 359 height 24
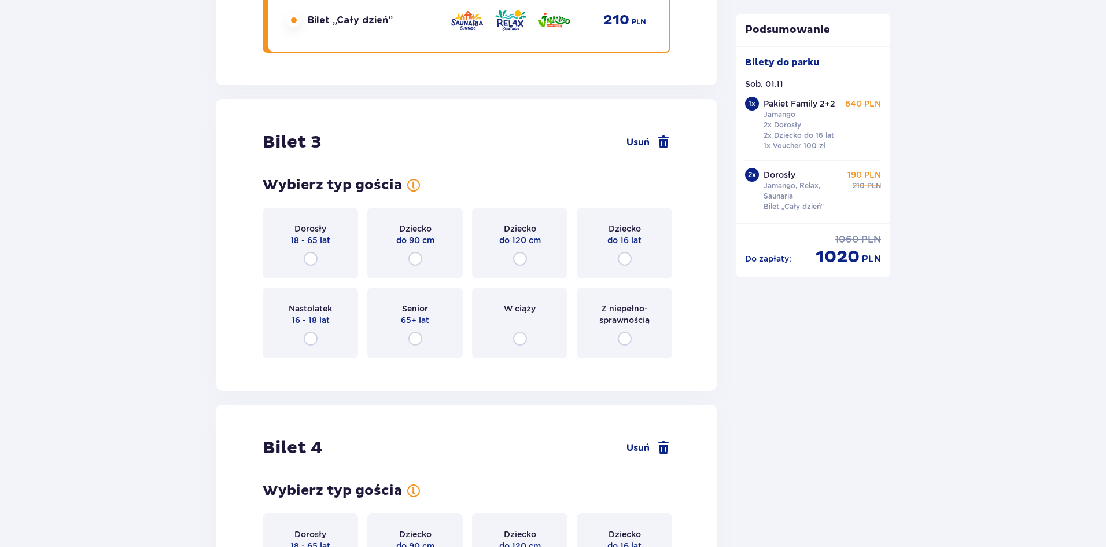
scroll to position [2775, 0]
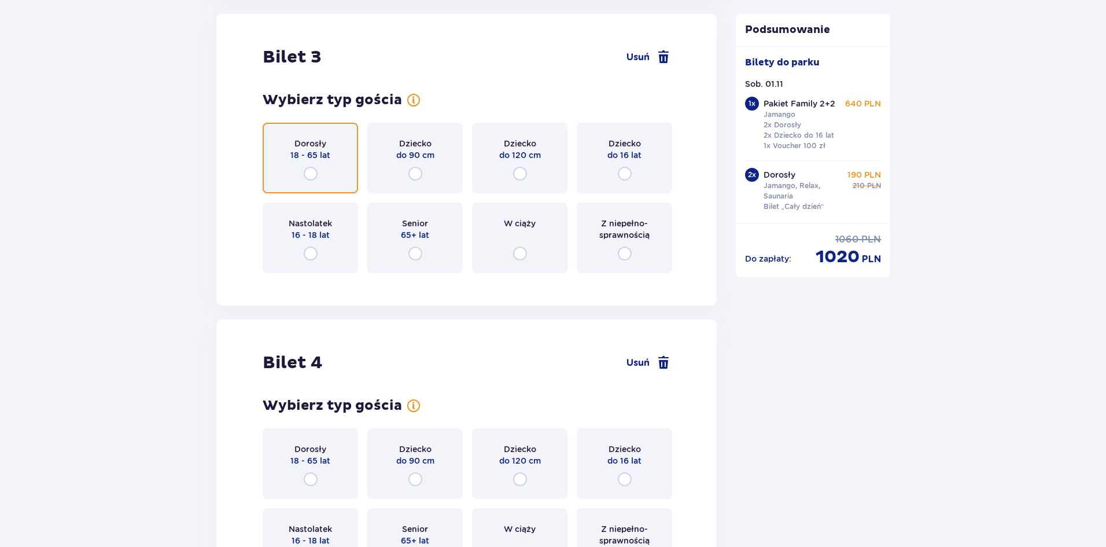
click at [304, 167] on input "radio" at bounding box center [311, 174] width 14 height 14
radio input "true"
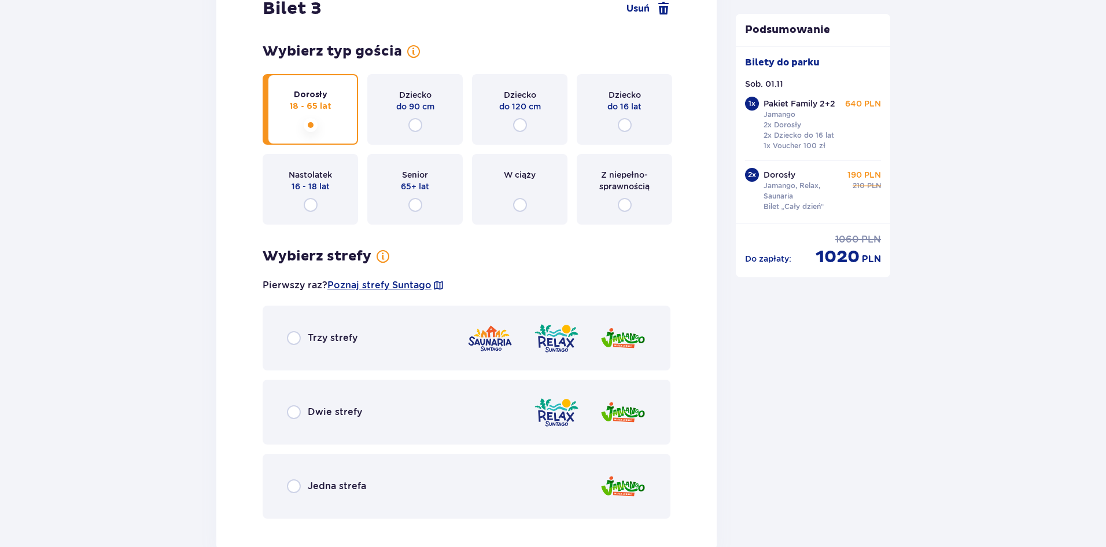
scroll to position [2816, 0]
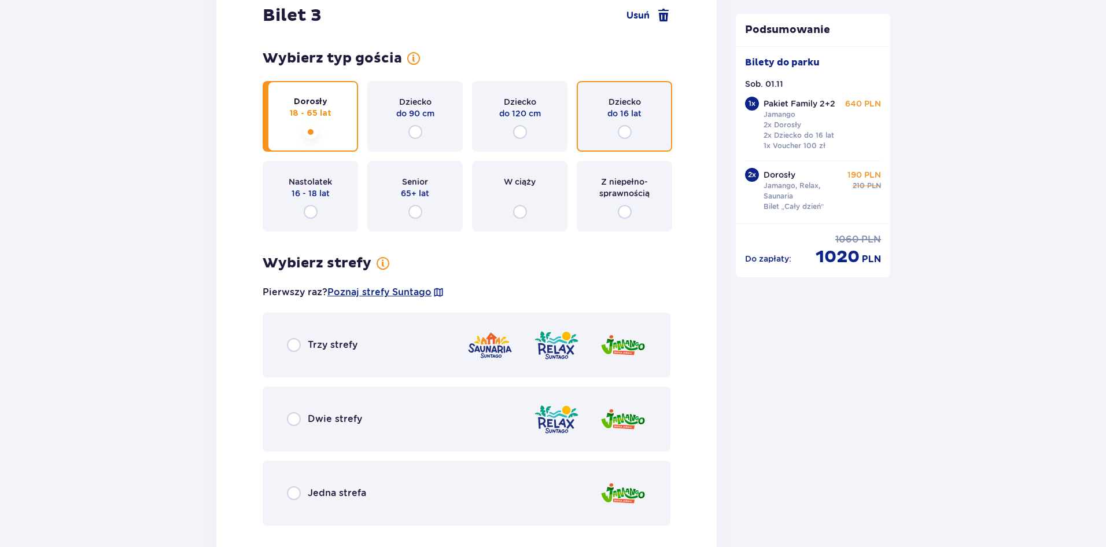
click at [618, 139] on input "radio" at bounding box center [625, 132] width 14 height 14
radio input "true"
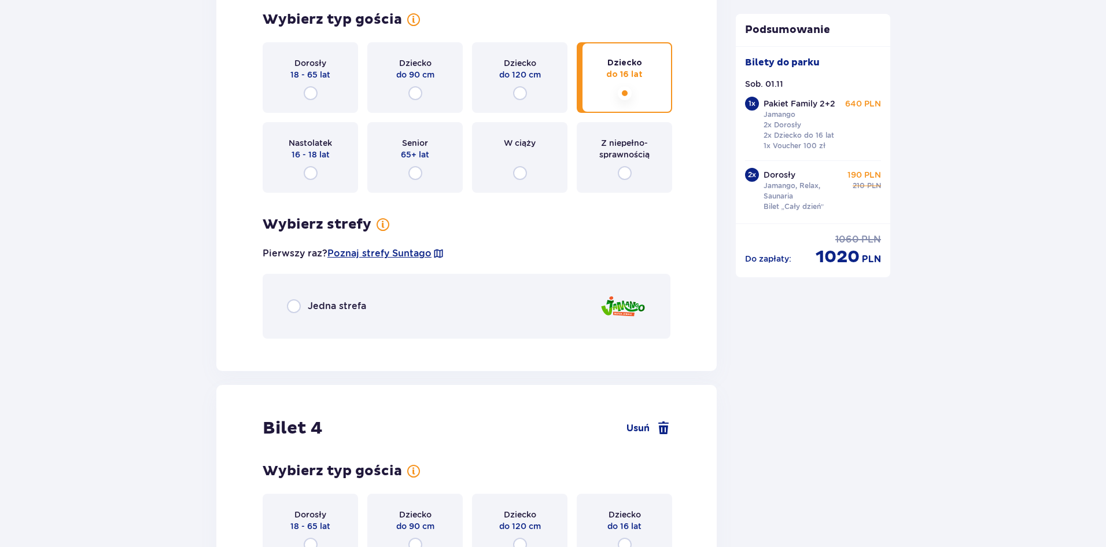
scroll to position [2856, 0]
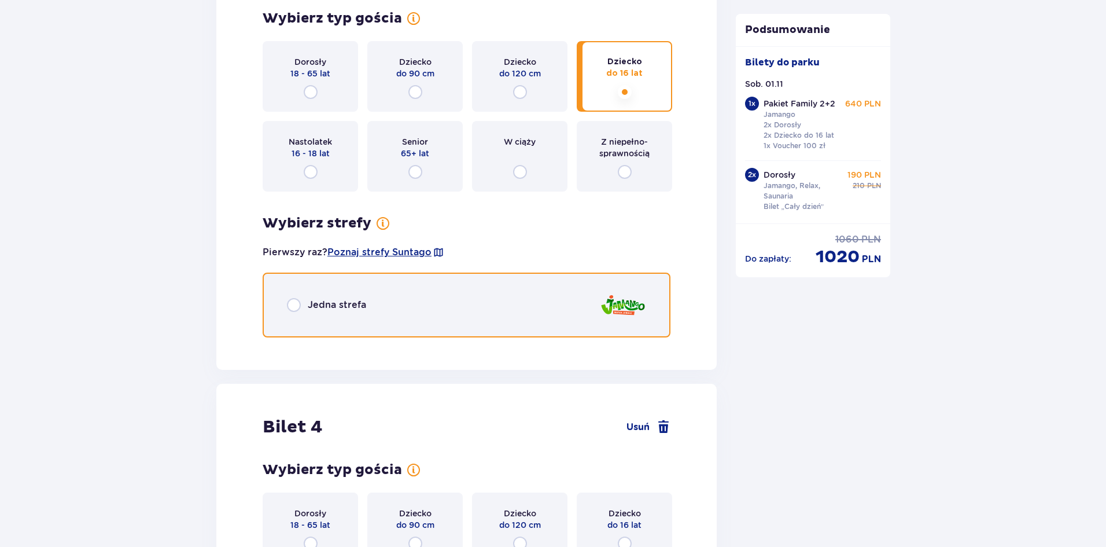
click at [295, 309] on input "radio" at bounding box center [294, 305] width 14 height 14
radio input "true"
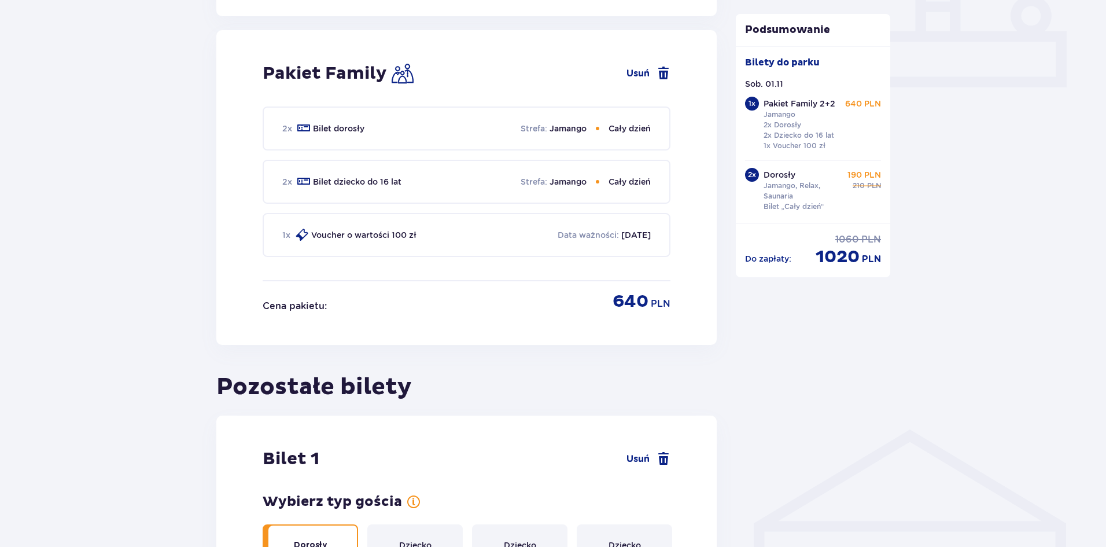
scroll to position [0, 0]
